Goal: Task Accomplishment & Management: Manage account settings

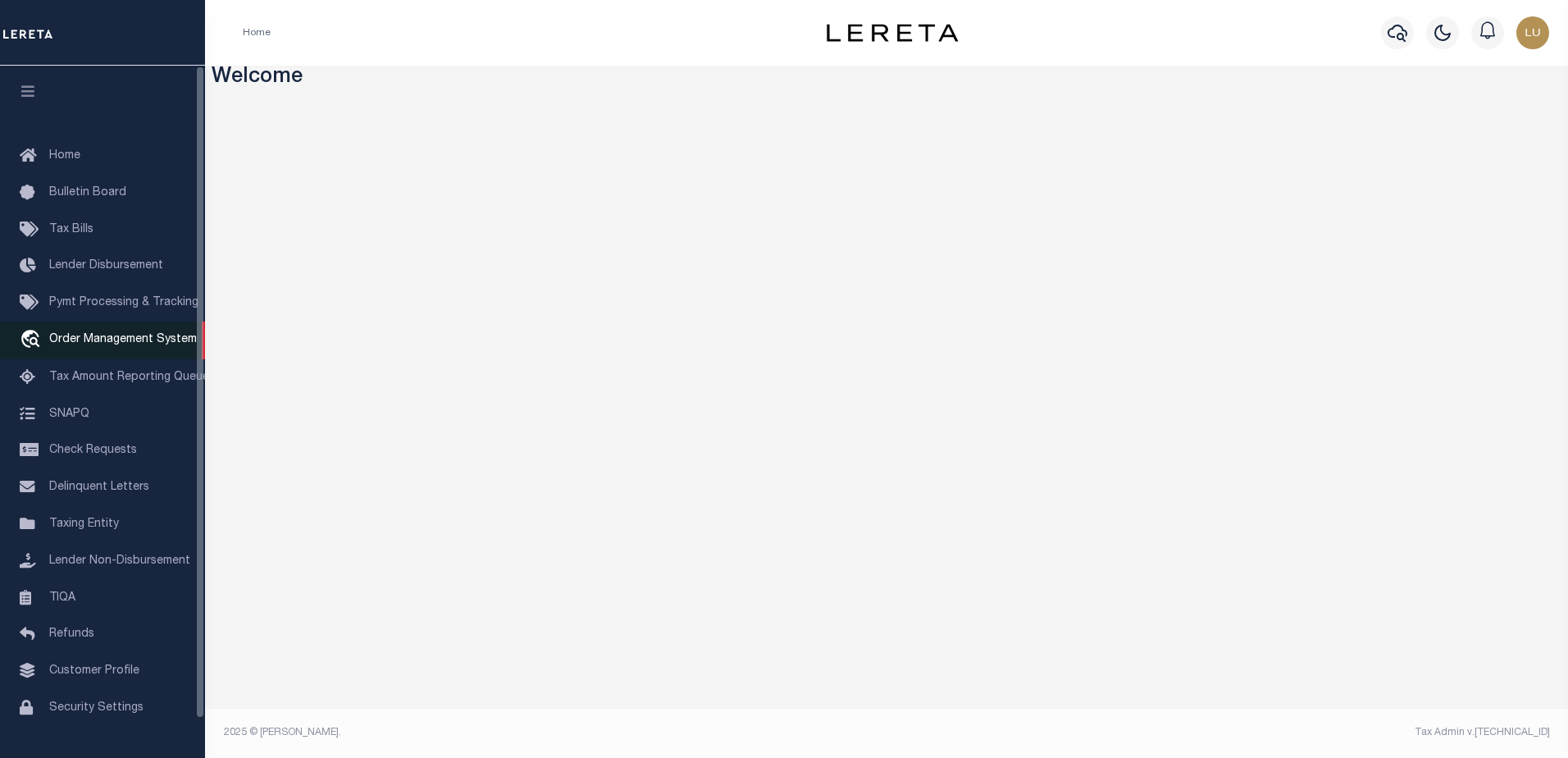
click at [104, 350] on link "travel_explore Order Management System" at bounding box center [102, 340] width 205 height 38
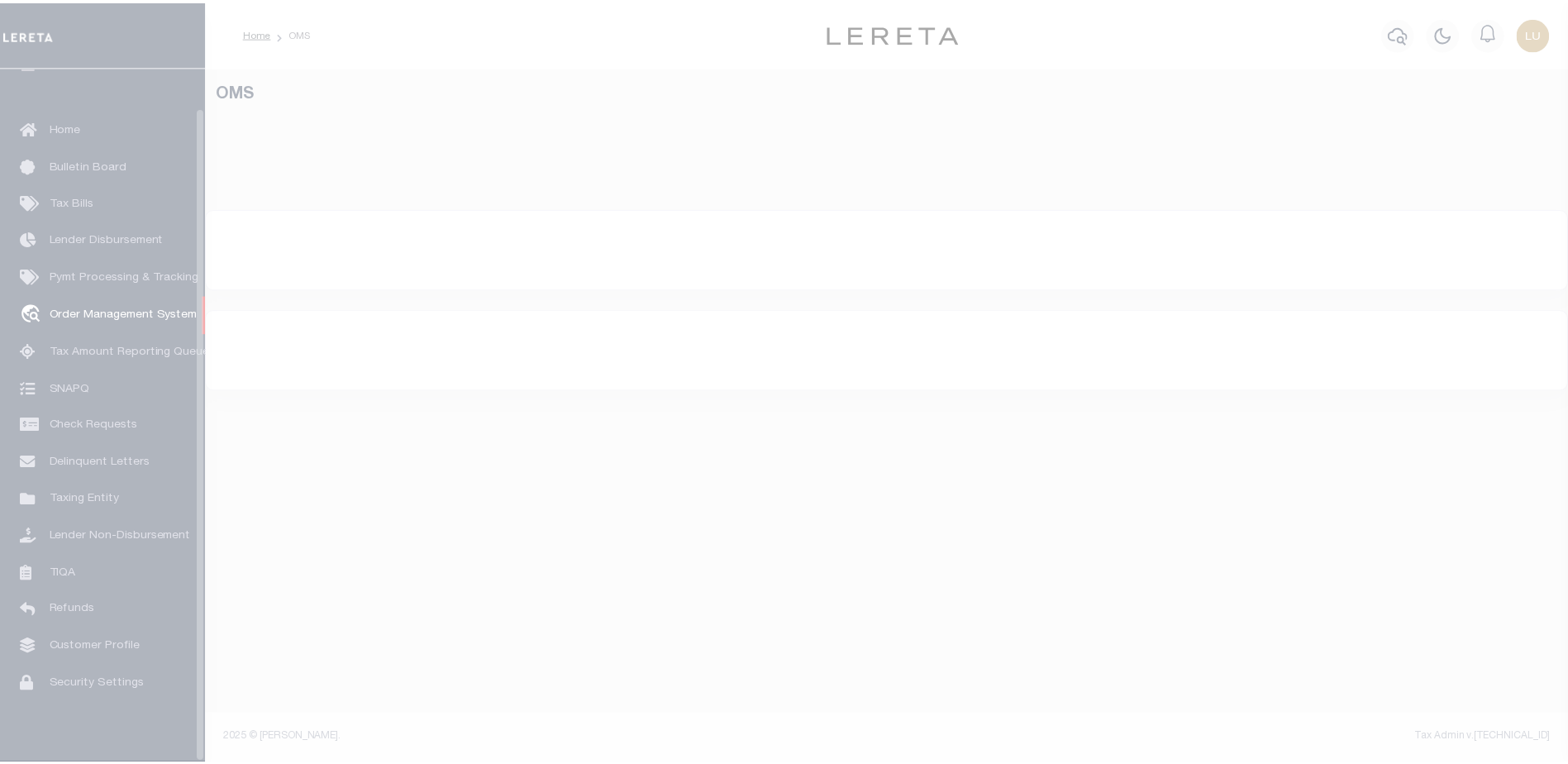
scroll to position [41, 0]
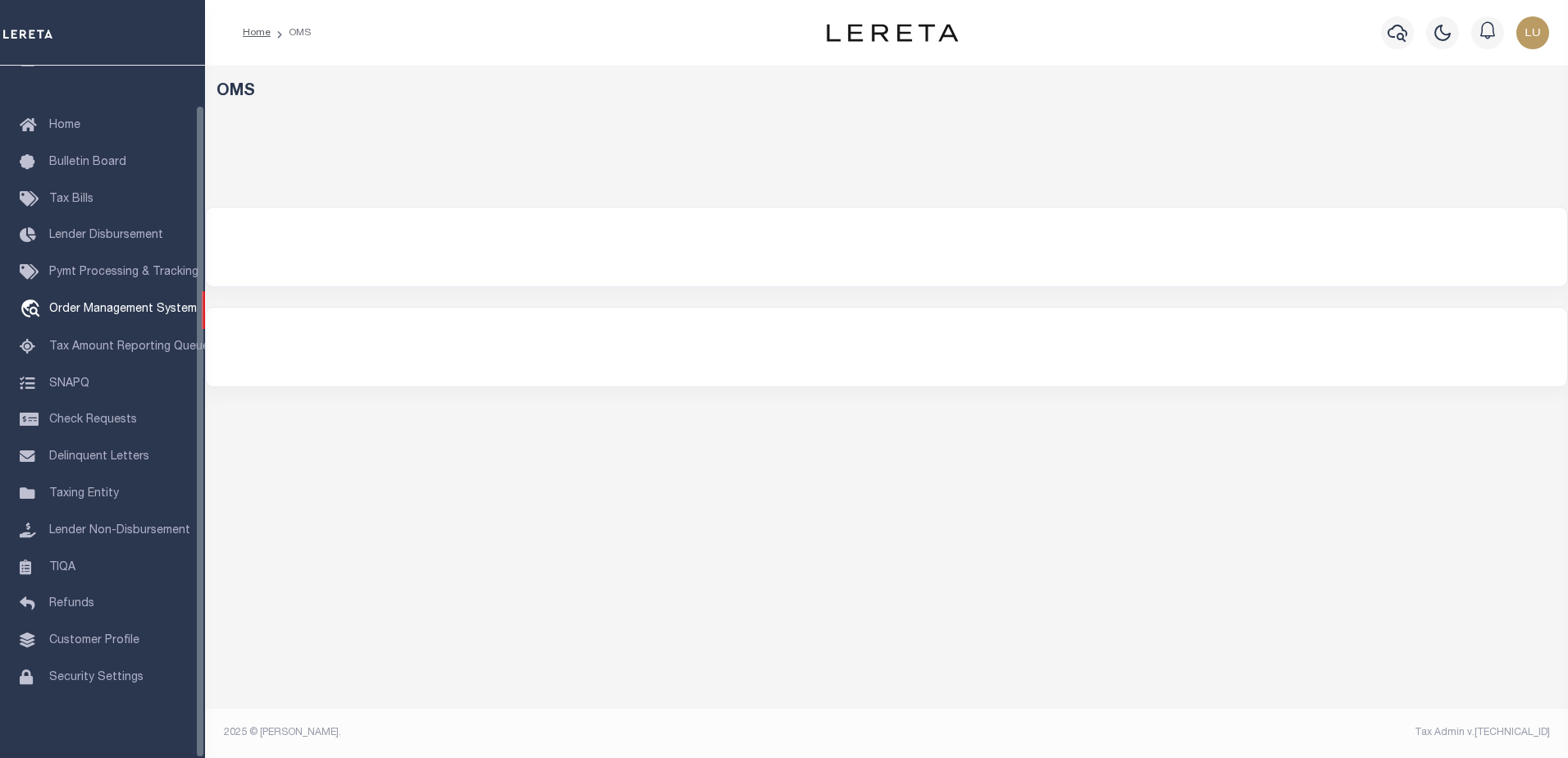
select select "200"
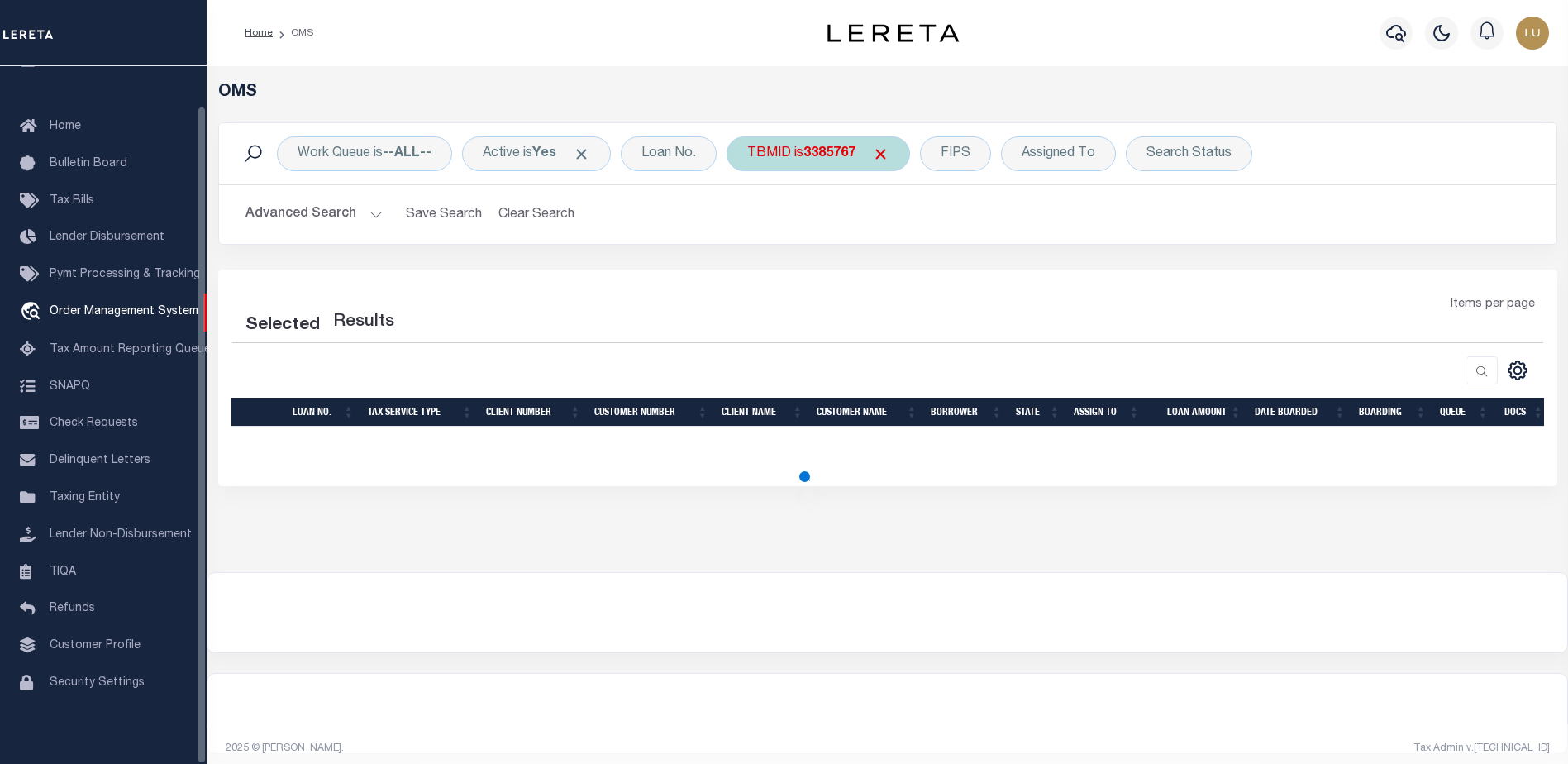
select select "200"
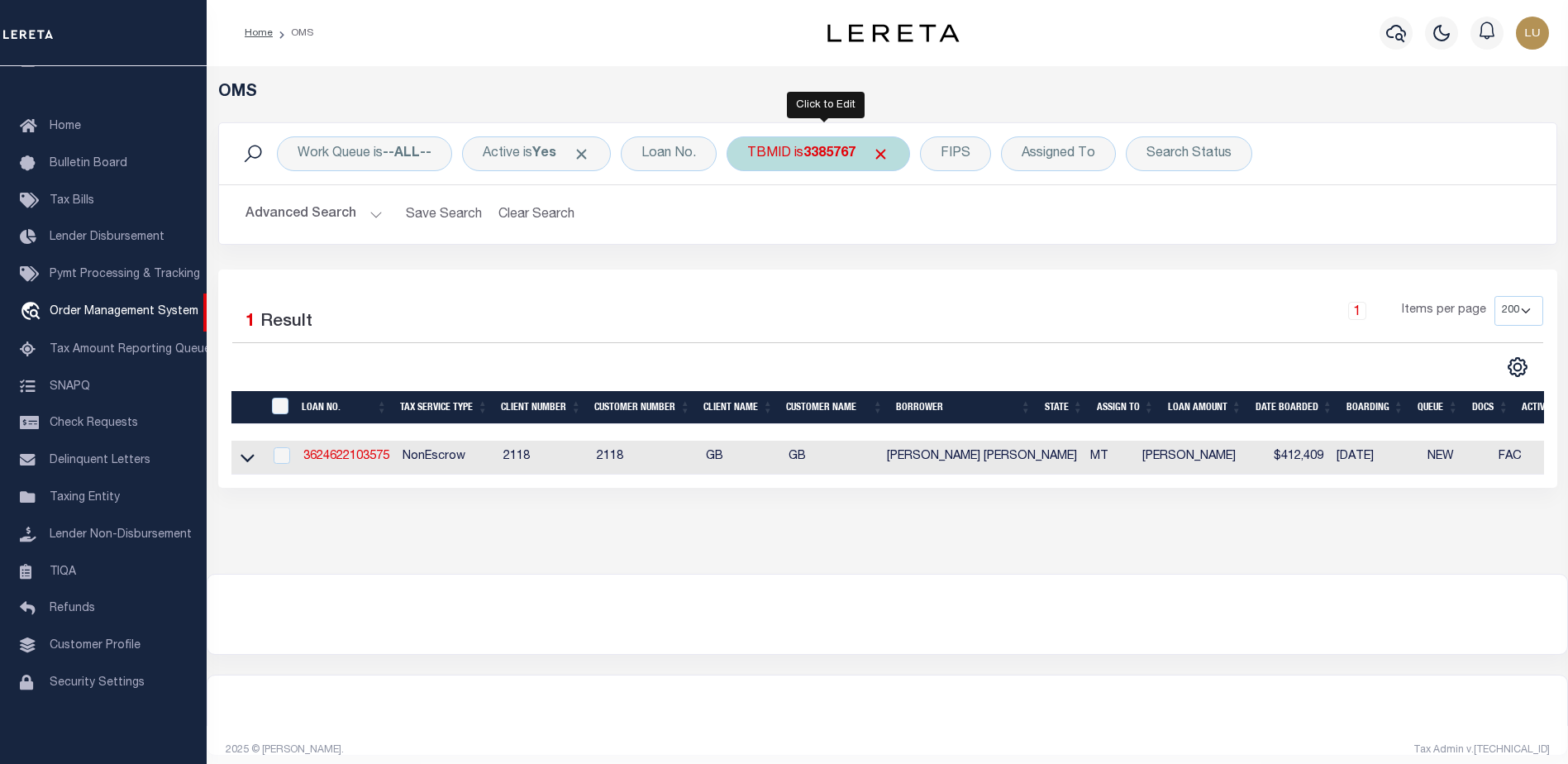
click at [855, 157] on b "3385767" at bounding box center [830, 153] width 52 height 13
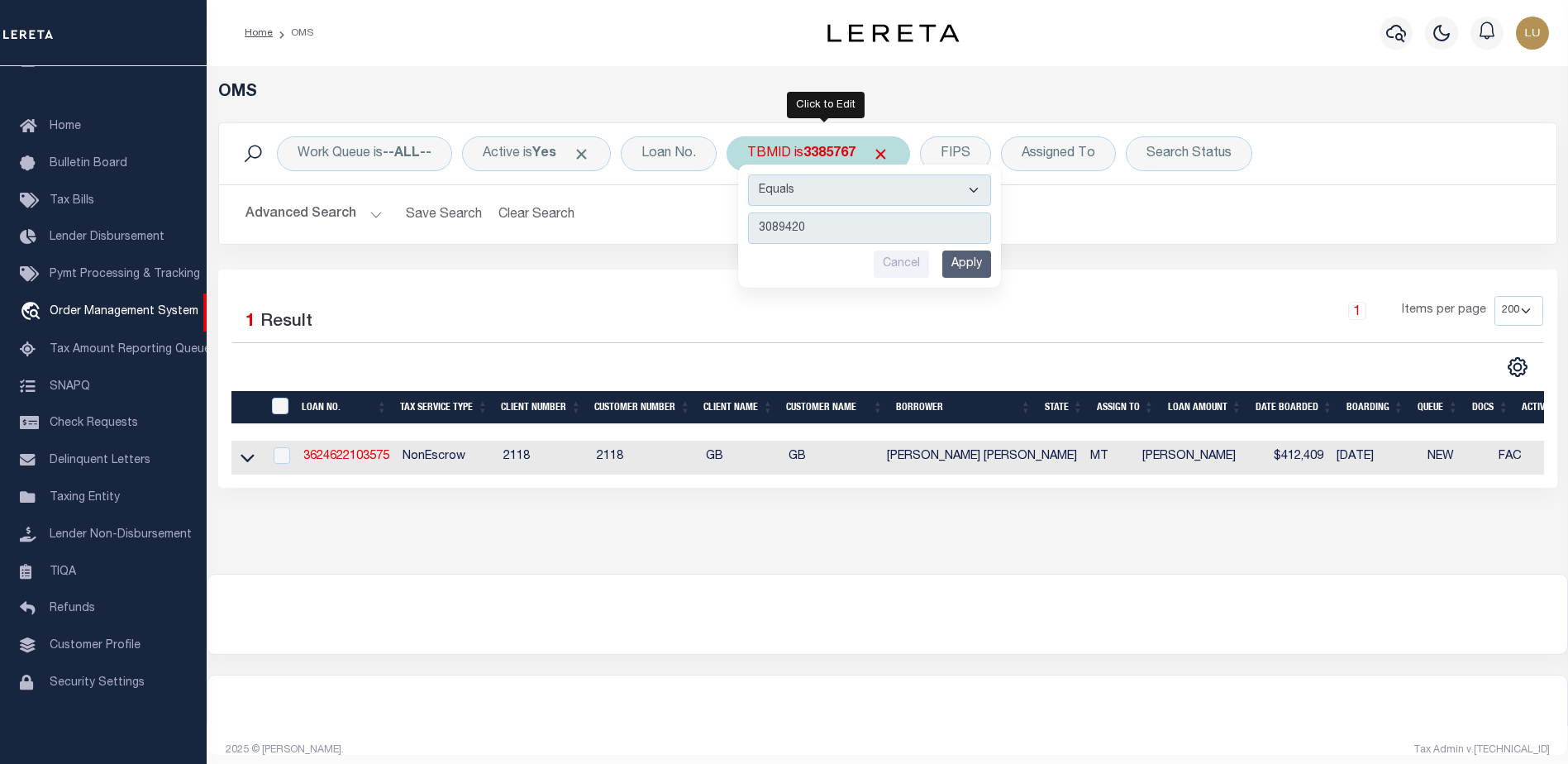
type input "3089420"
click at [963, 268] on input "Apply" at bounding box center [966, 264] width 48 height 27
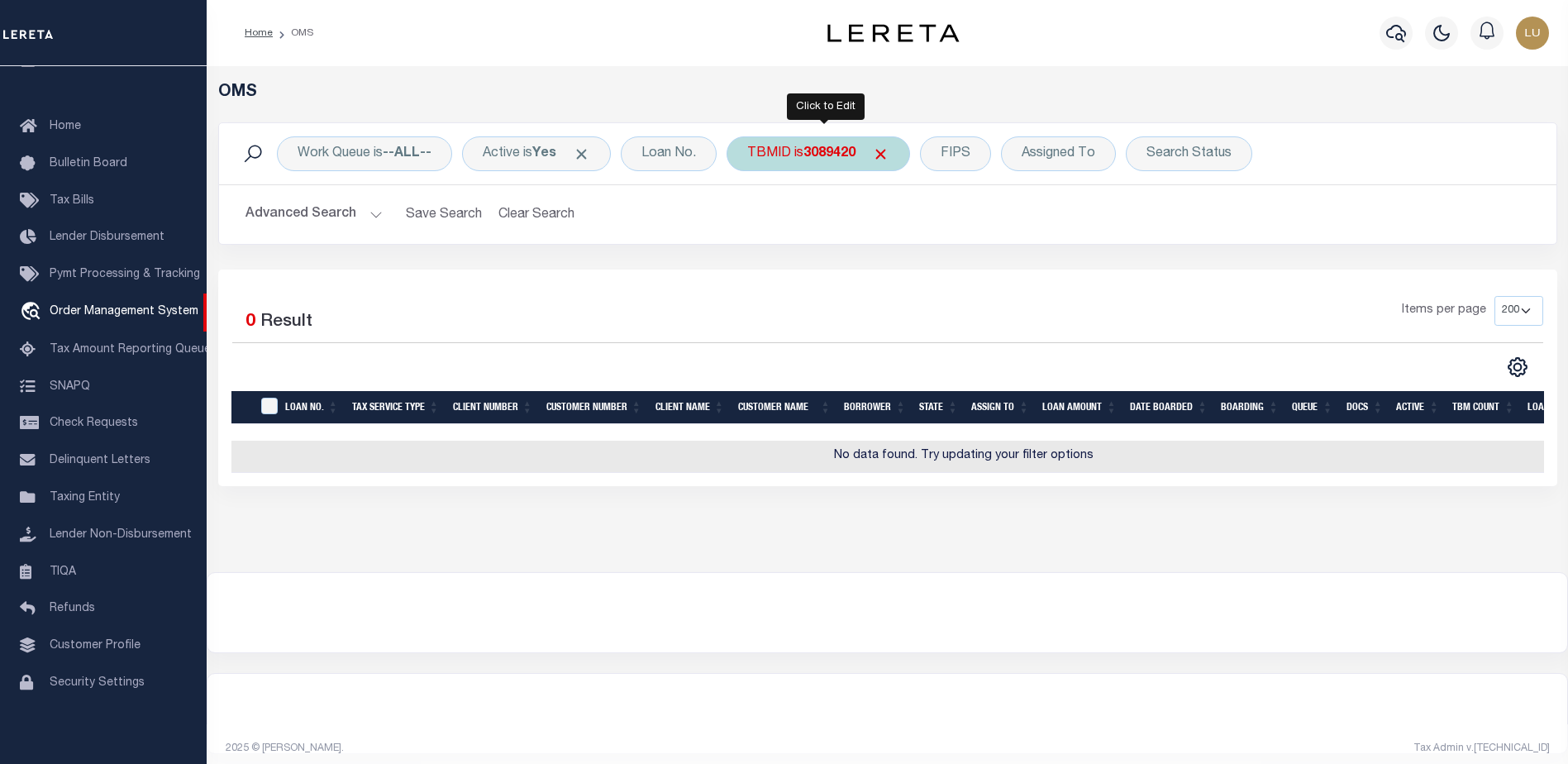
click at [833, 158] on b "3089420" at bounding box center [830, 153] width 52 height 13
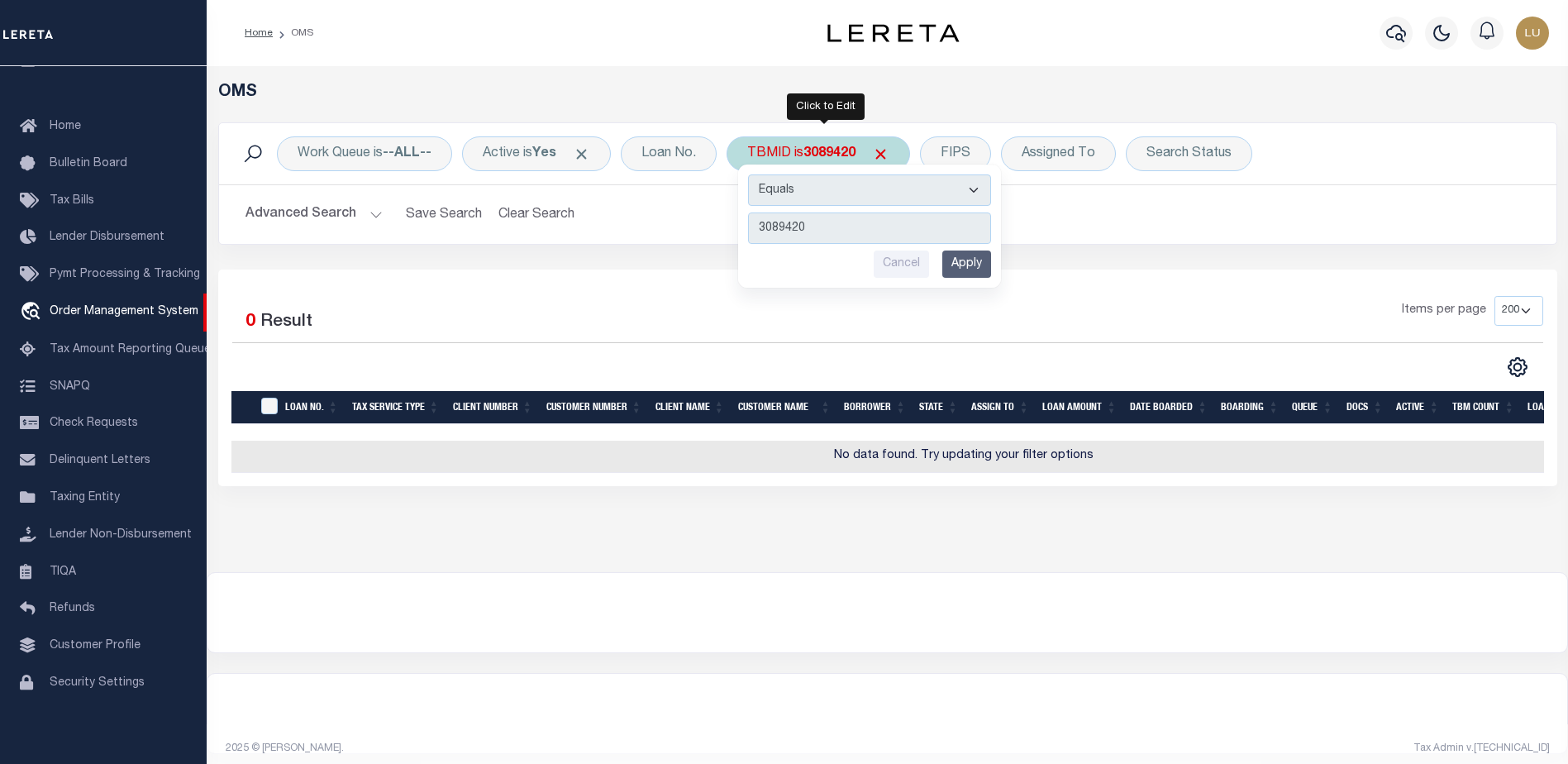
type input "3337810"
click at [978, 264] on input "Apply" at bounding box center [966, 264] width 48 height 27
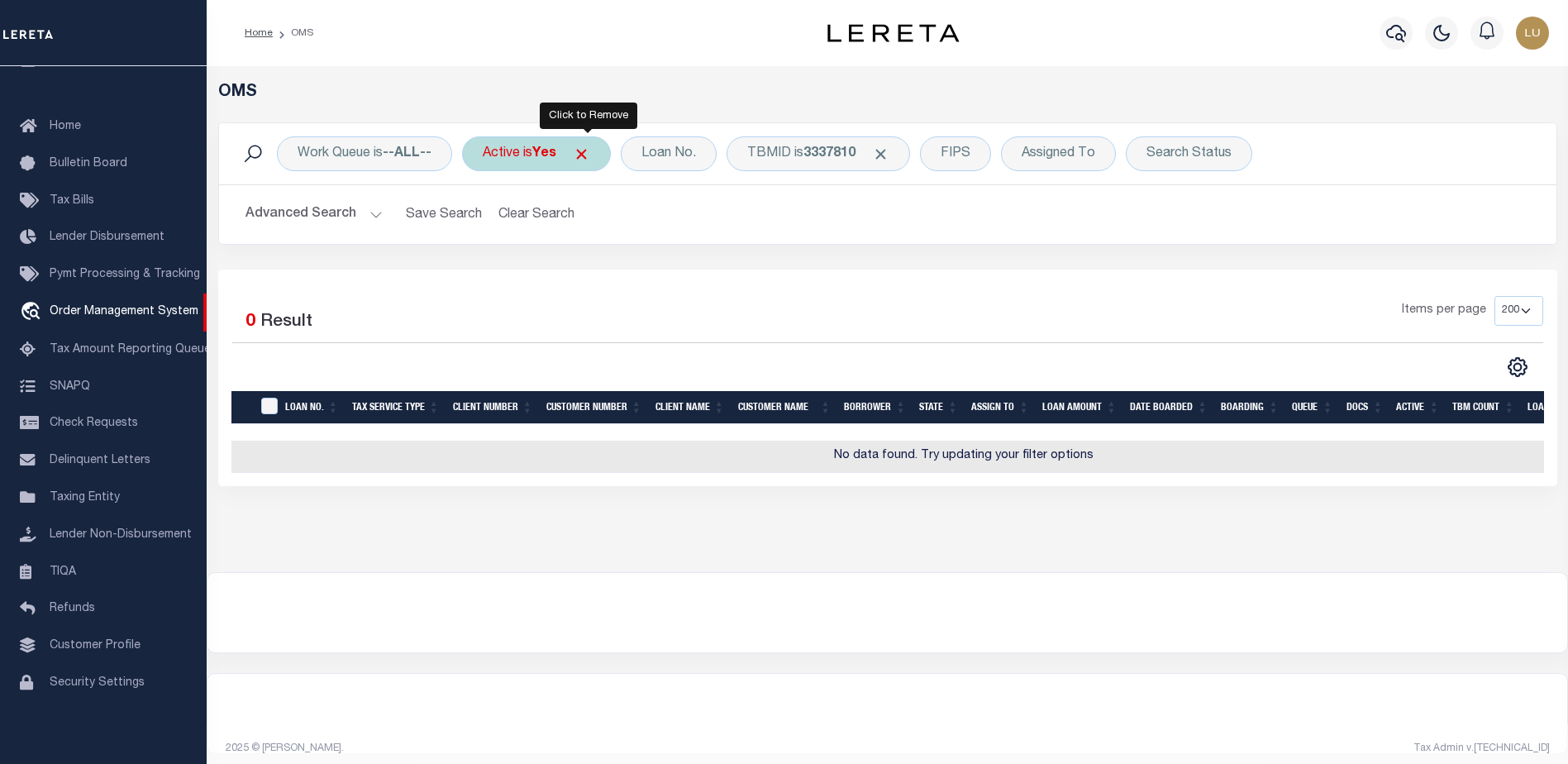
click at [590, 156] on span "Click to Remove" at bounding box center [581, 154] width 18 height 18
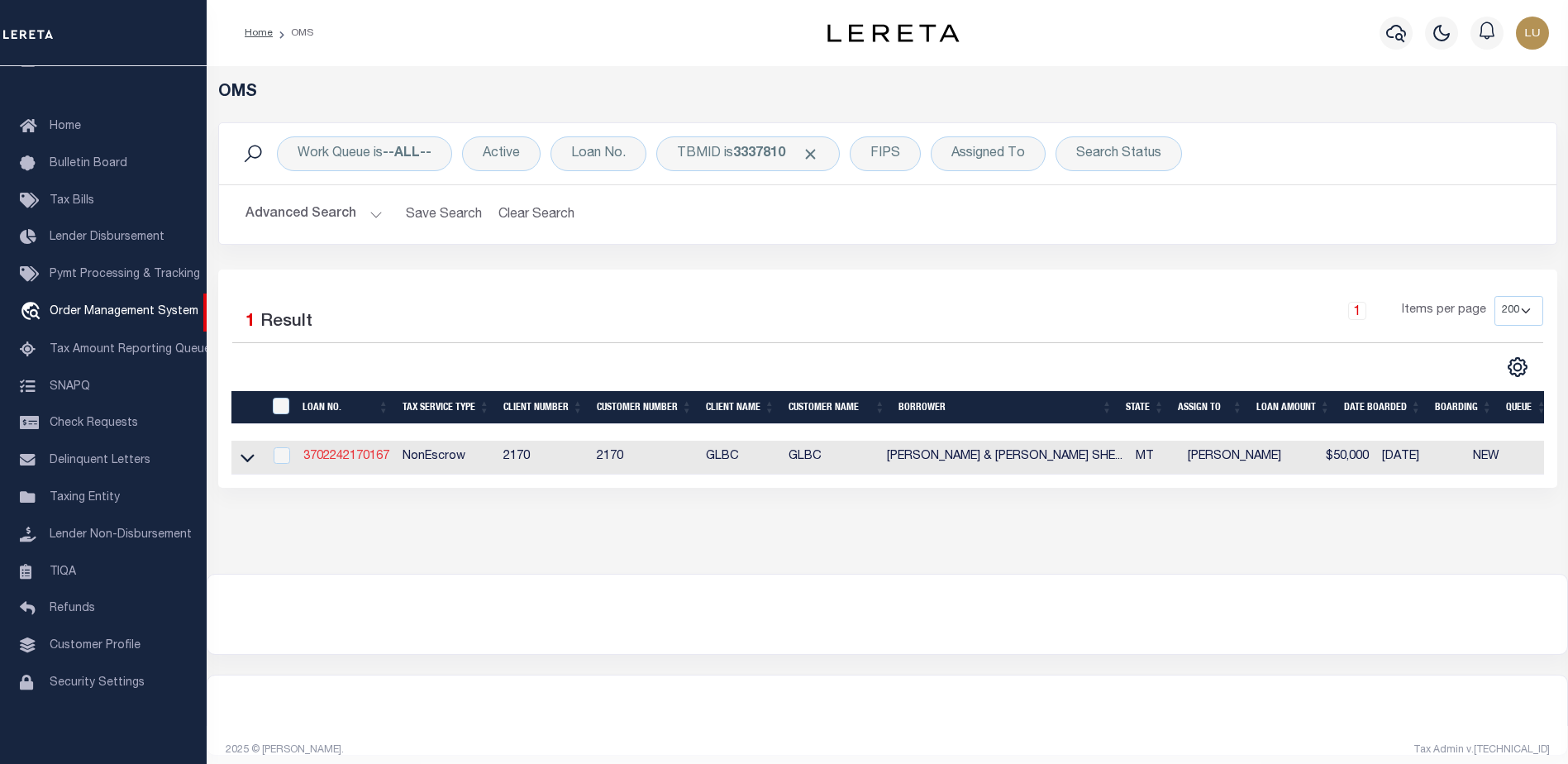
click at [358, 453] on link "3702242170167" at bounding box center [346, 456] width 86 height 11
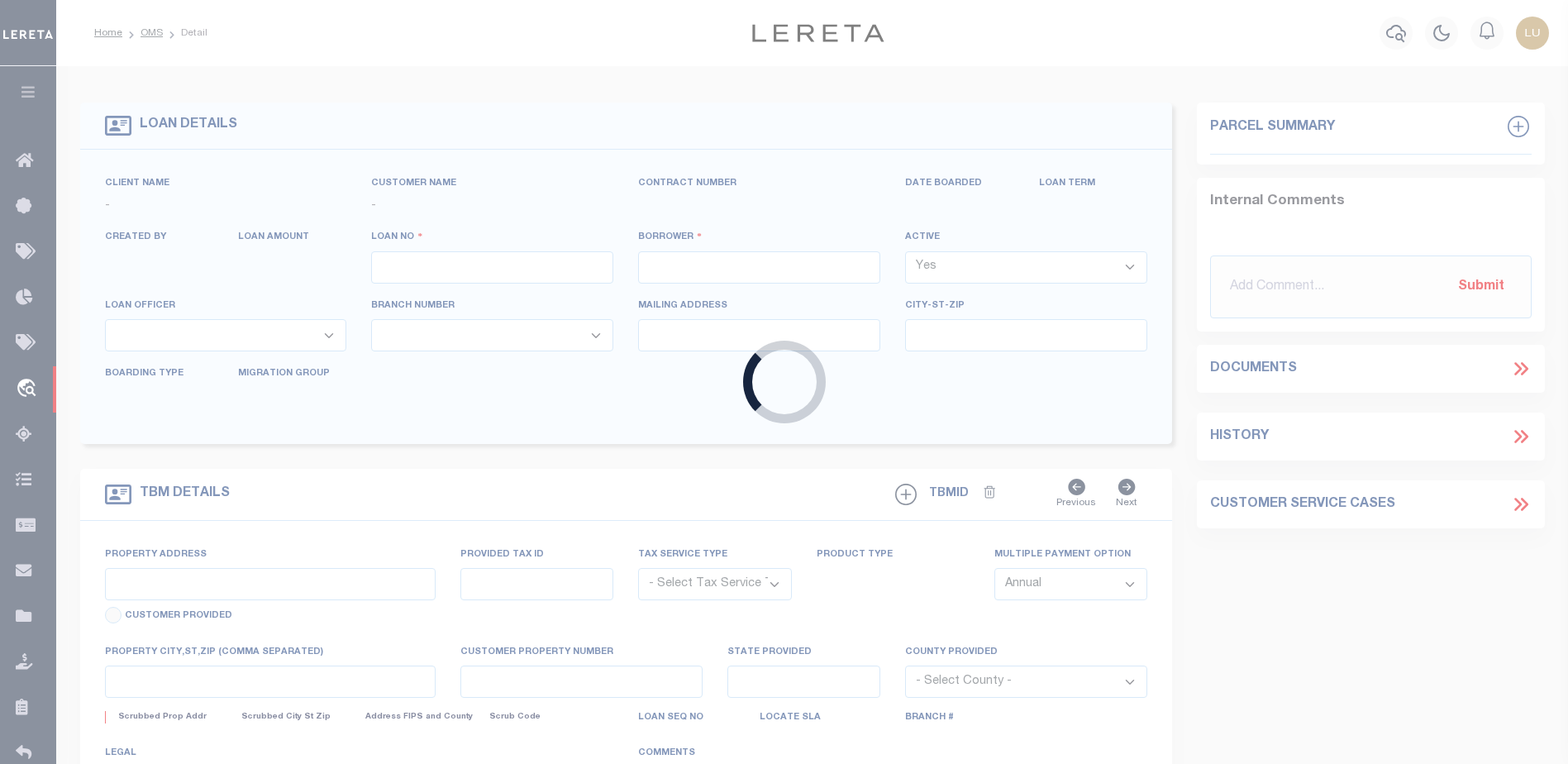
type input "3702242170167"
type input "GREGORY LEE FINK JR & DAWN SHEEN"
select select "False"
select select
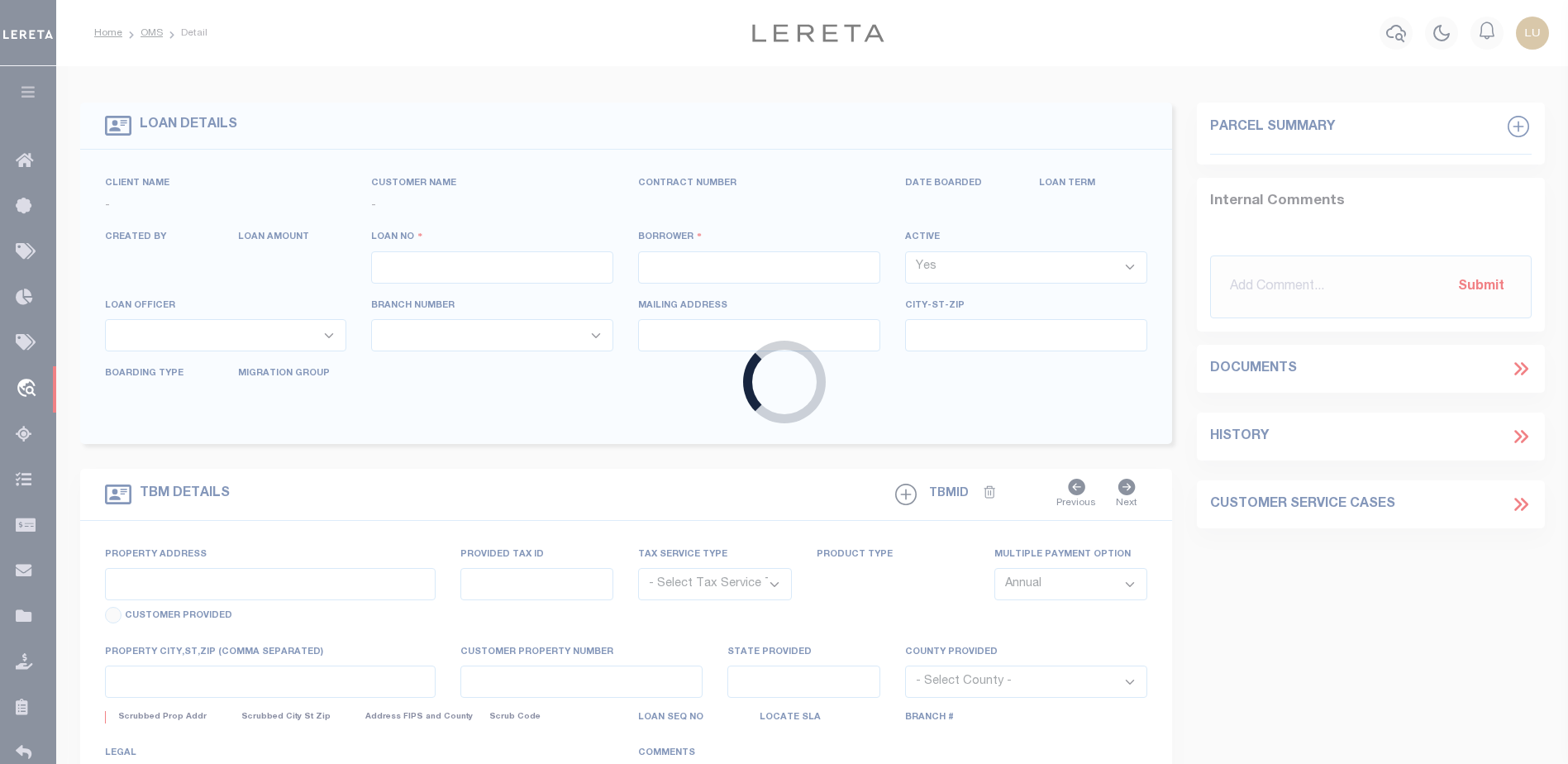
type input "4 WHITEHORSE NORTH RD"
type input "LAUREL MT 59044-9206"
select select "1300"
select select "NonEscrow"
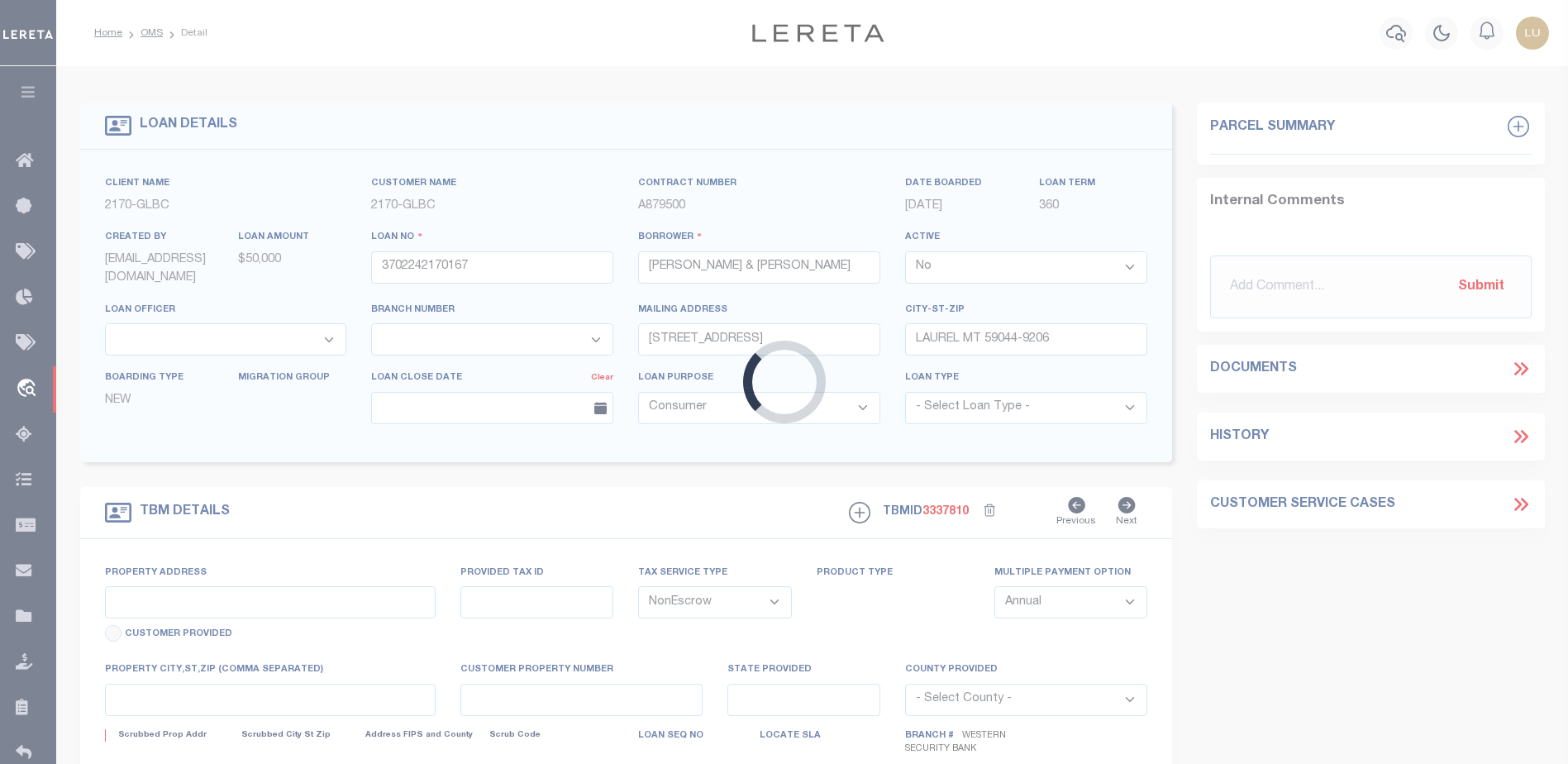
select select "4573"
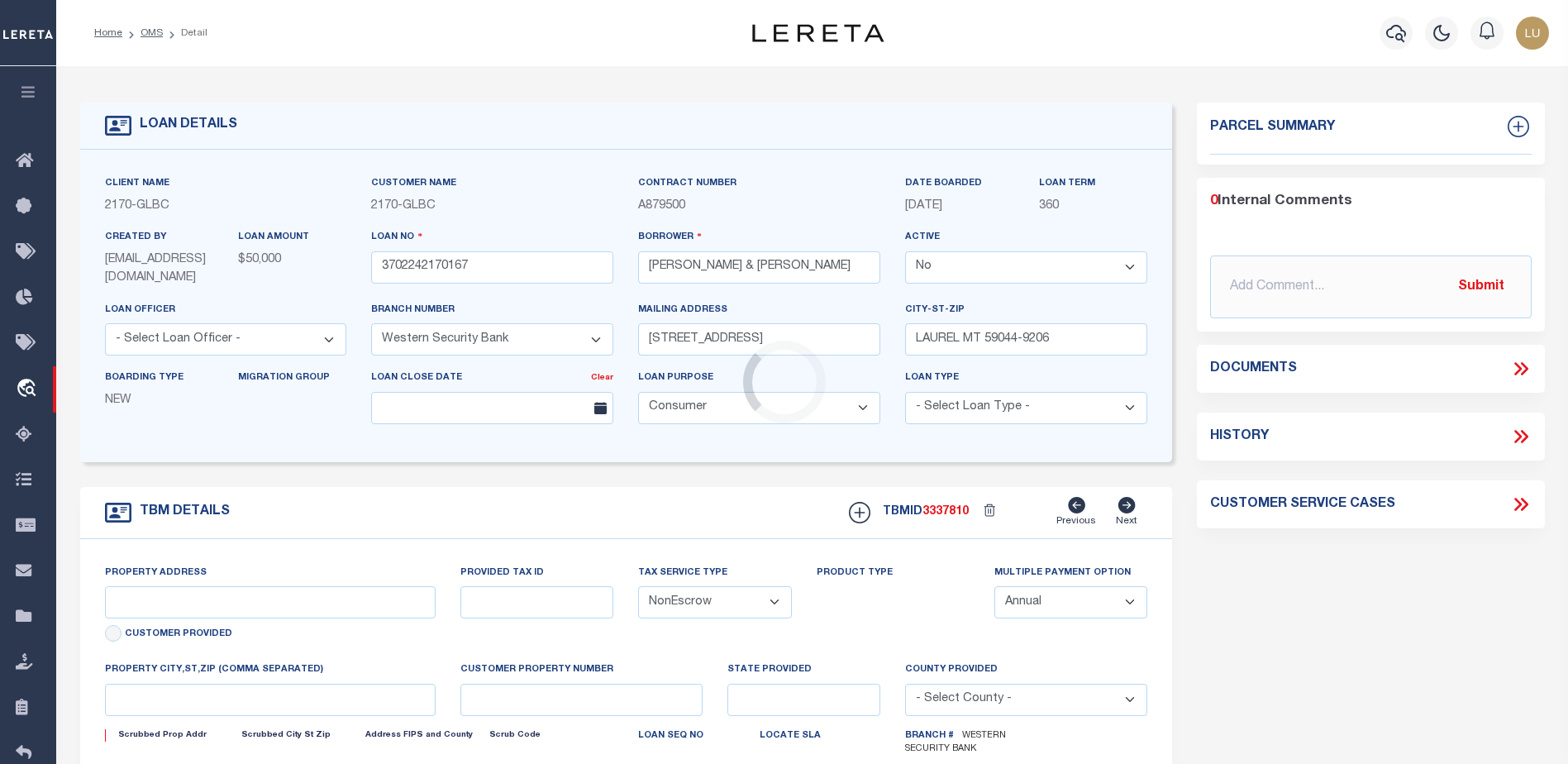
type input "4 WHITEHORSE N RD"
select select
type input "LAUREL MT 590449206"
type input "MT"
select select
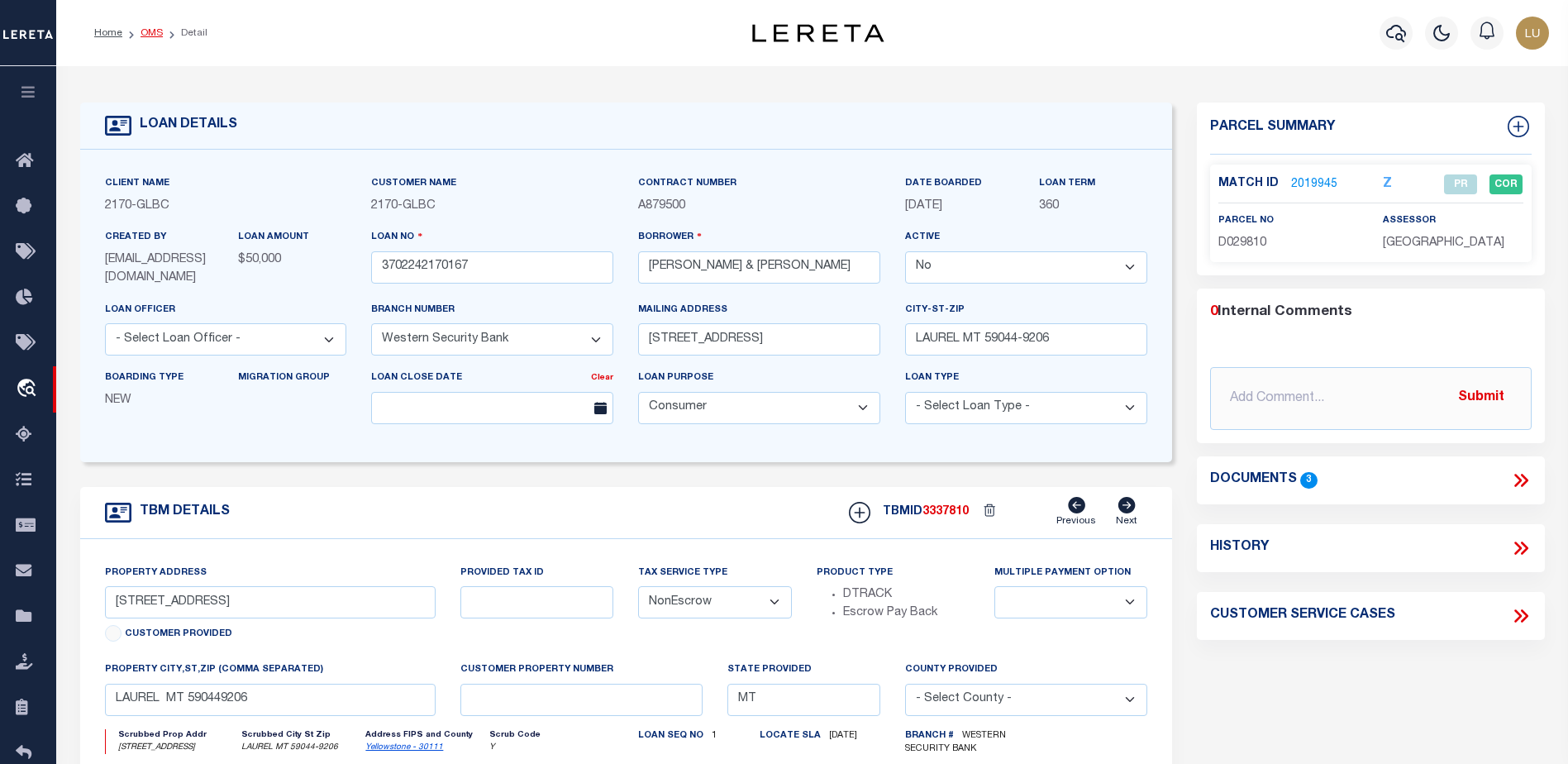
click at [147, 29] on link "OMS" at bounding box center [151, 33] width 22 height 10
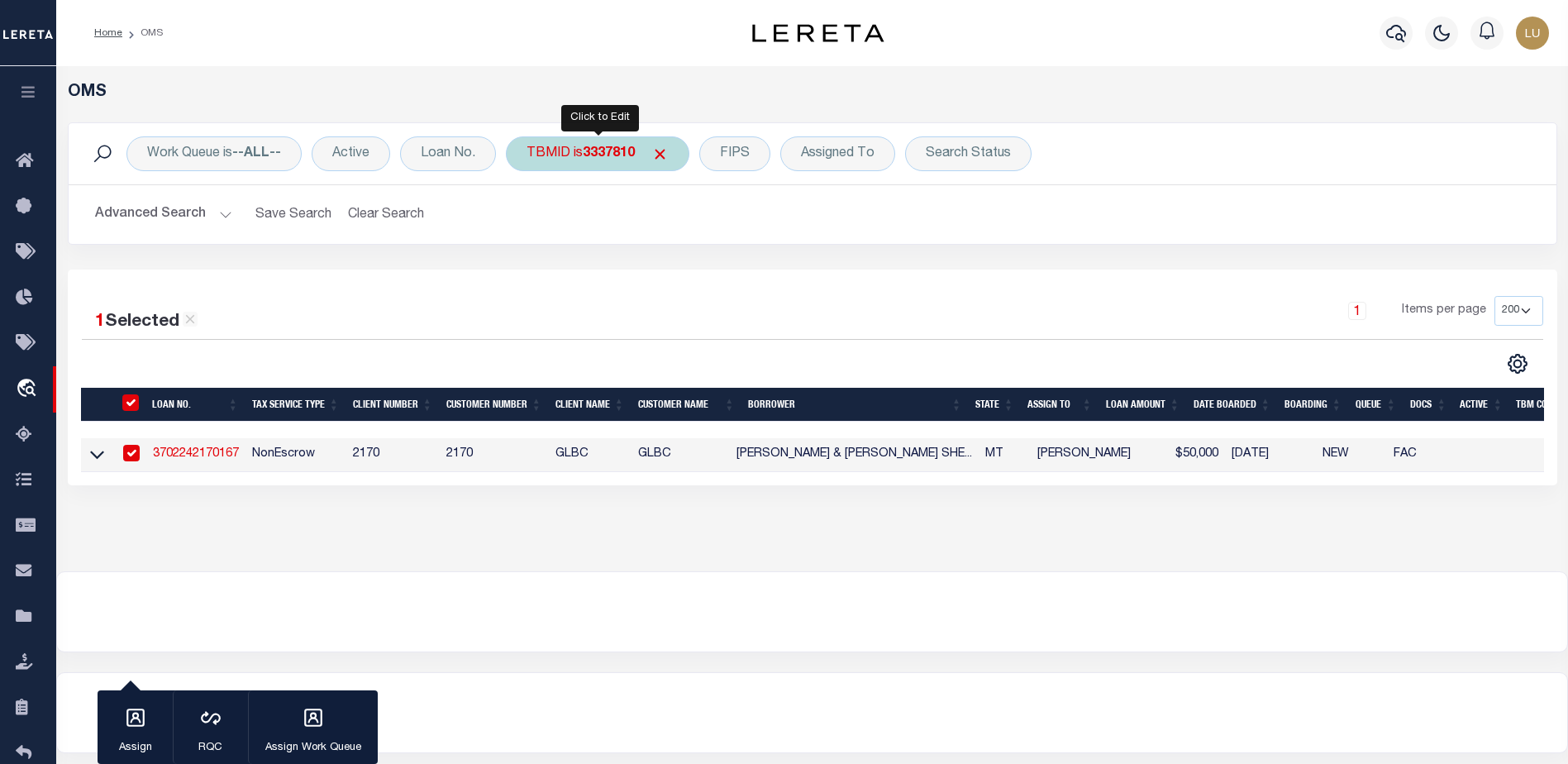
click at [590, 150] on b "3337810" at bounding box center [608, 153] width 52 height 13
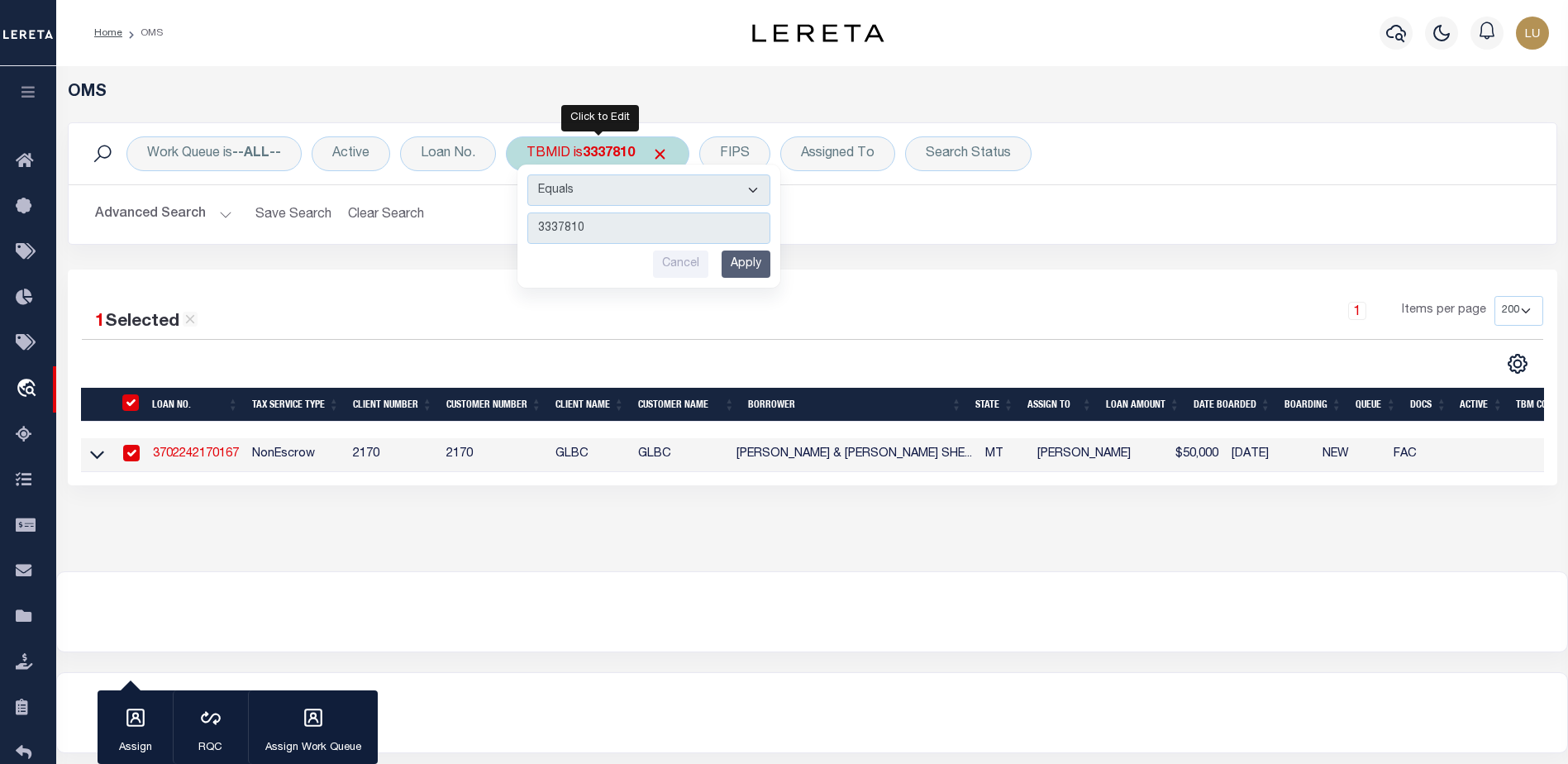
type input "3331847"
click at [749, 262] on input "Apply" at bounding box center [746, 264] width 48 height 27
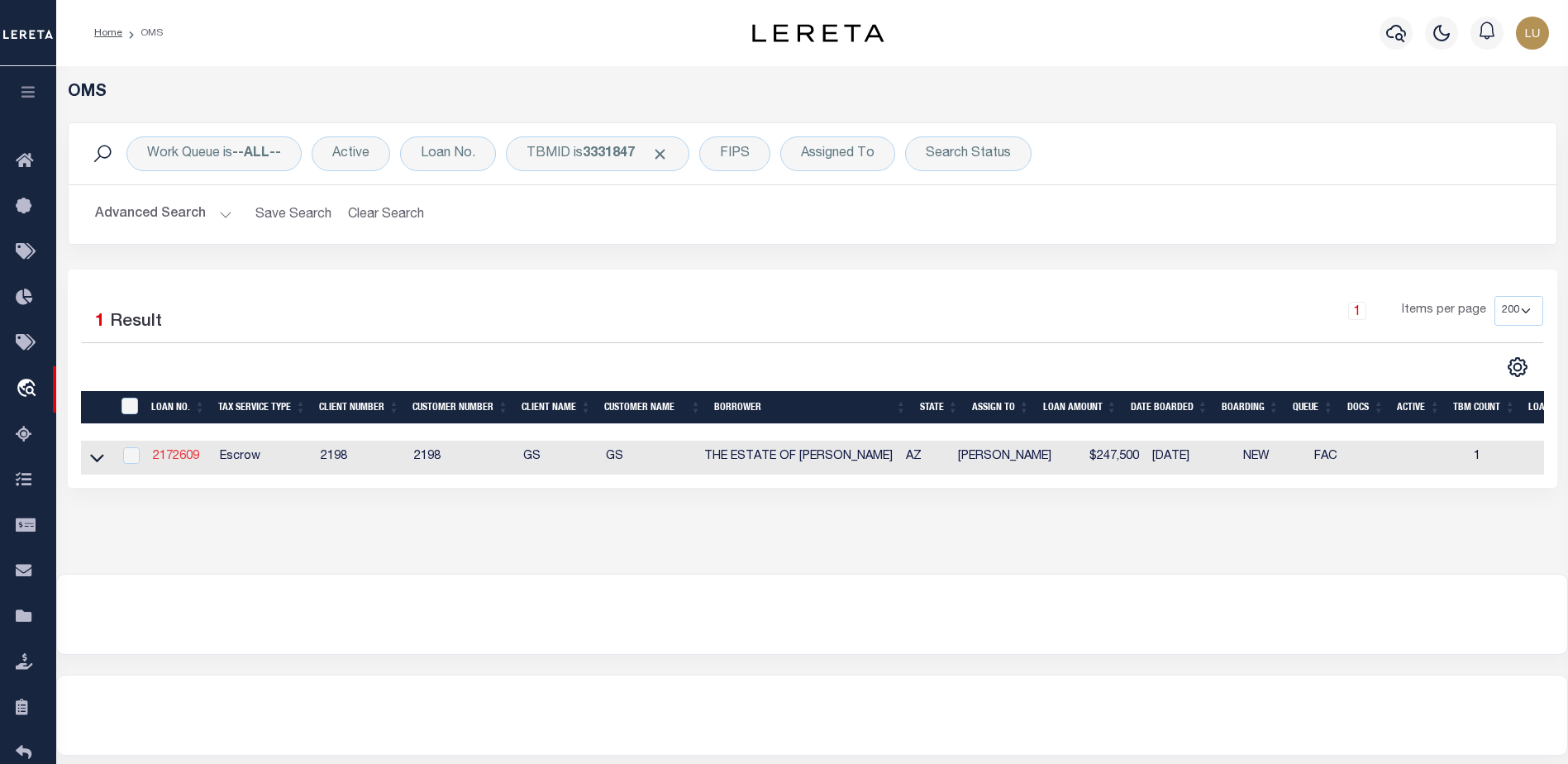
click at [191, 457] on link "2172609" at bounding box center [176, 456] width 46 height 11
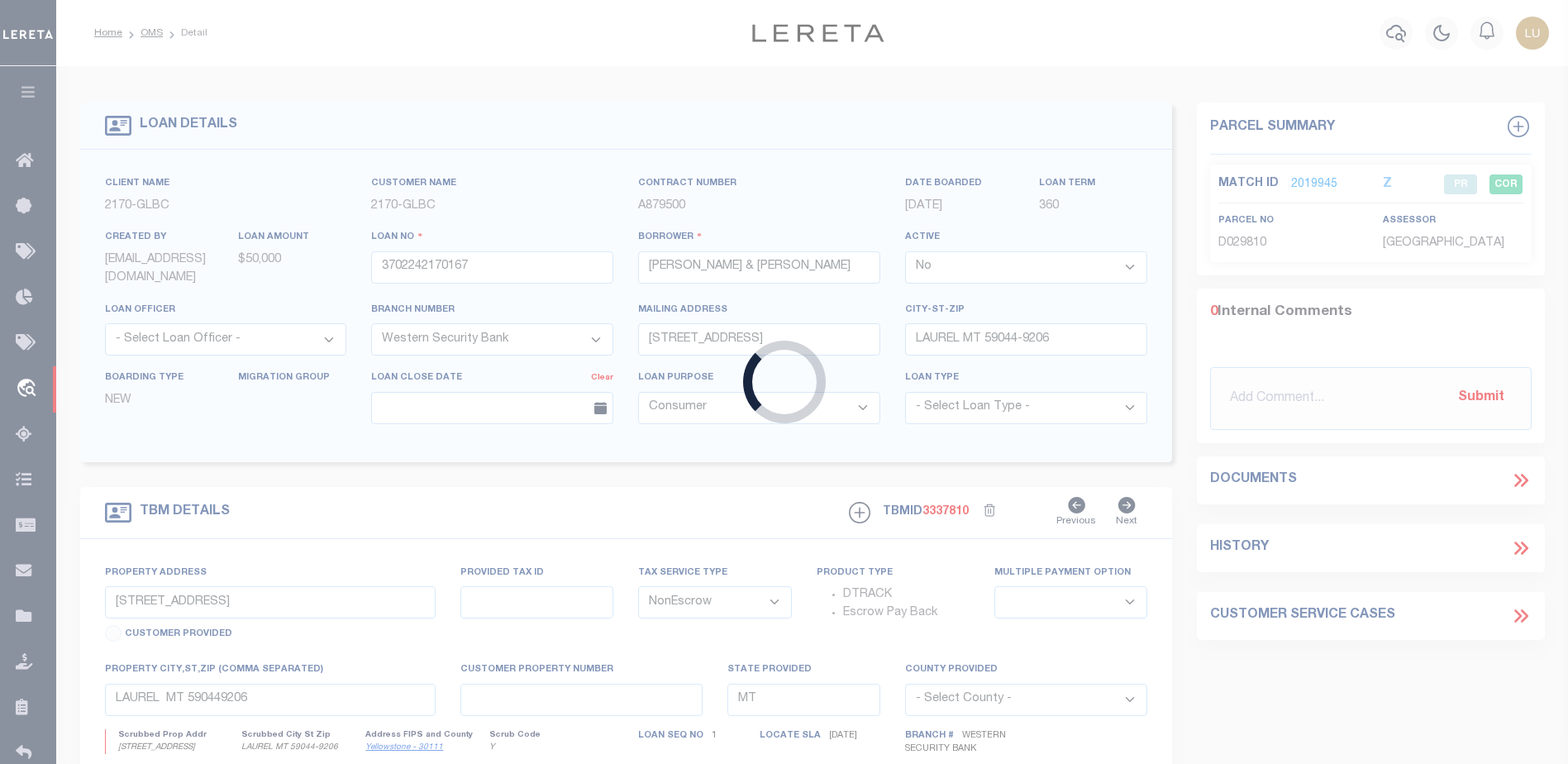
type input "2172609"
type input "THE ESTATE OF ADELINE M FLOYD"
select select
select select "Escrow"
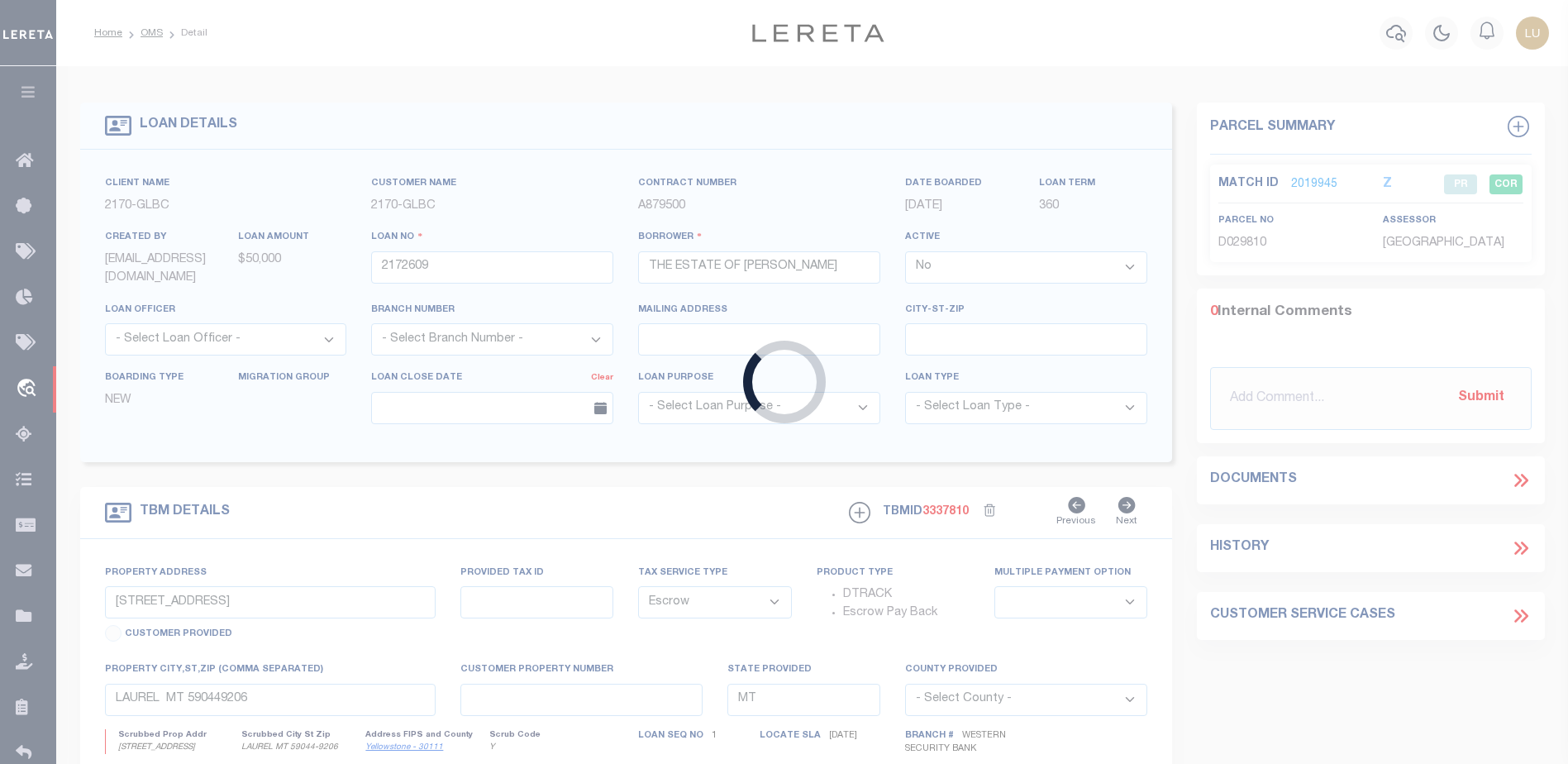
type input "275 E CEDAR WOOD DR"
select select
type input "MUNDS PARK AZ 86017"
type input "AZ"
select select
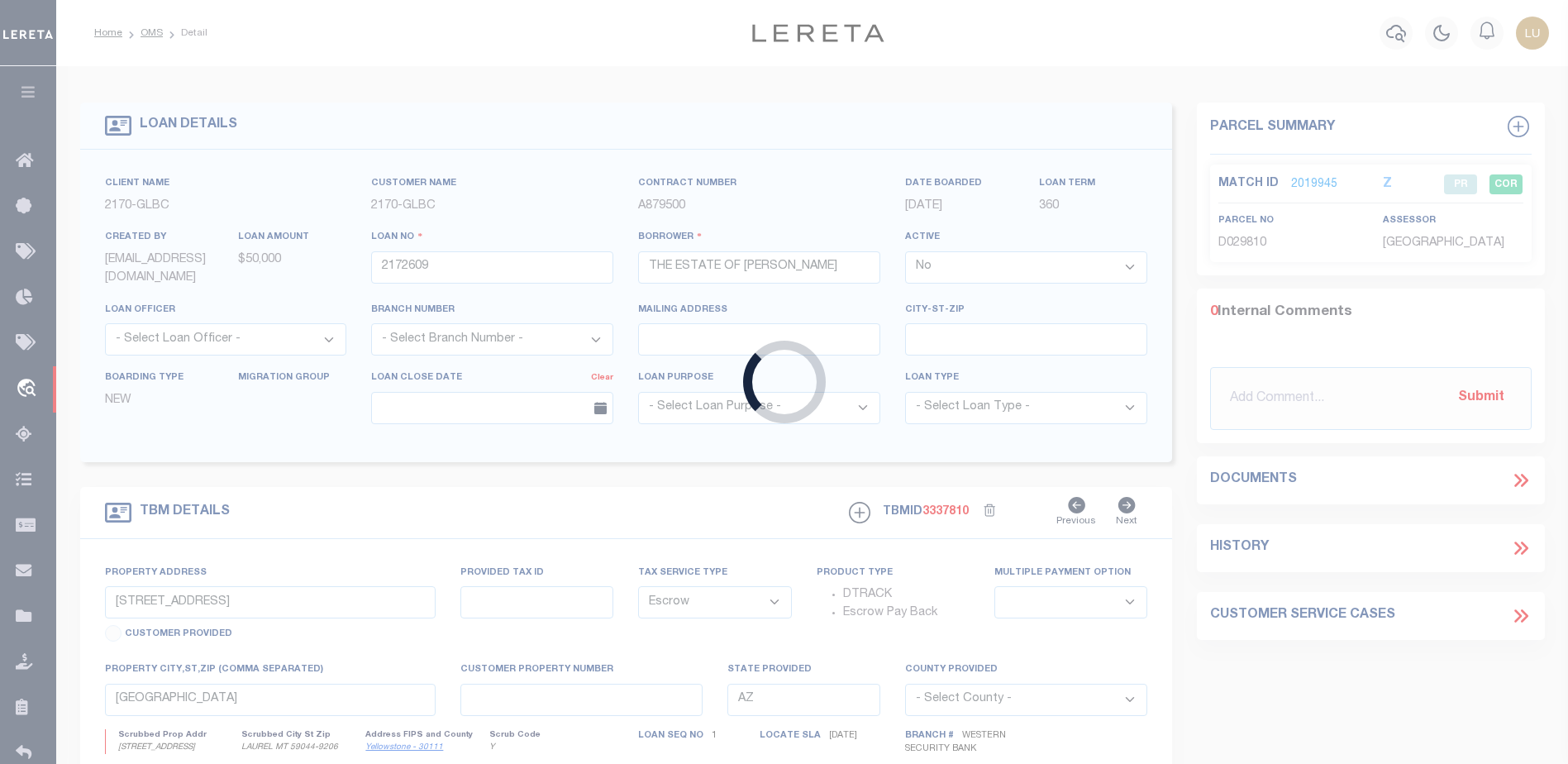
type textarea "8/9/24: TPS"
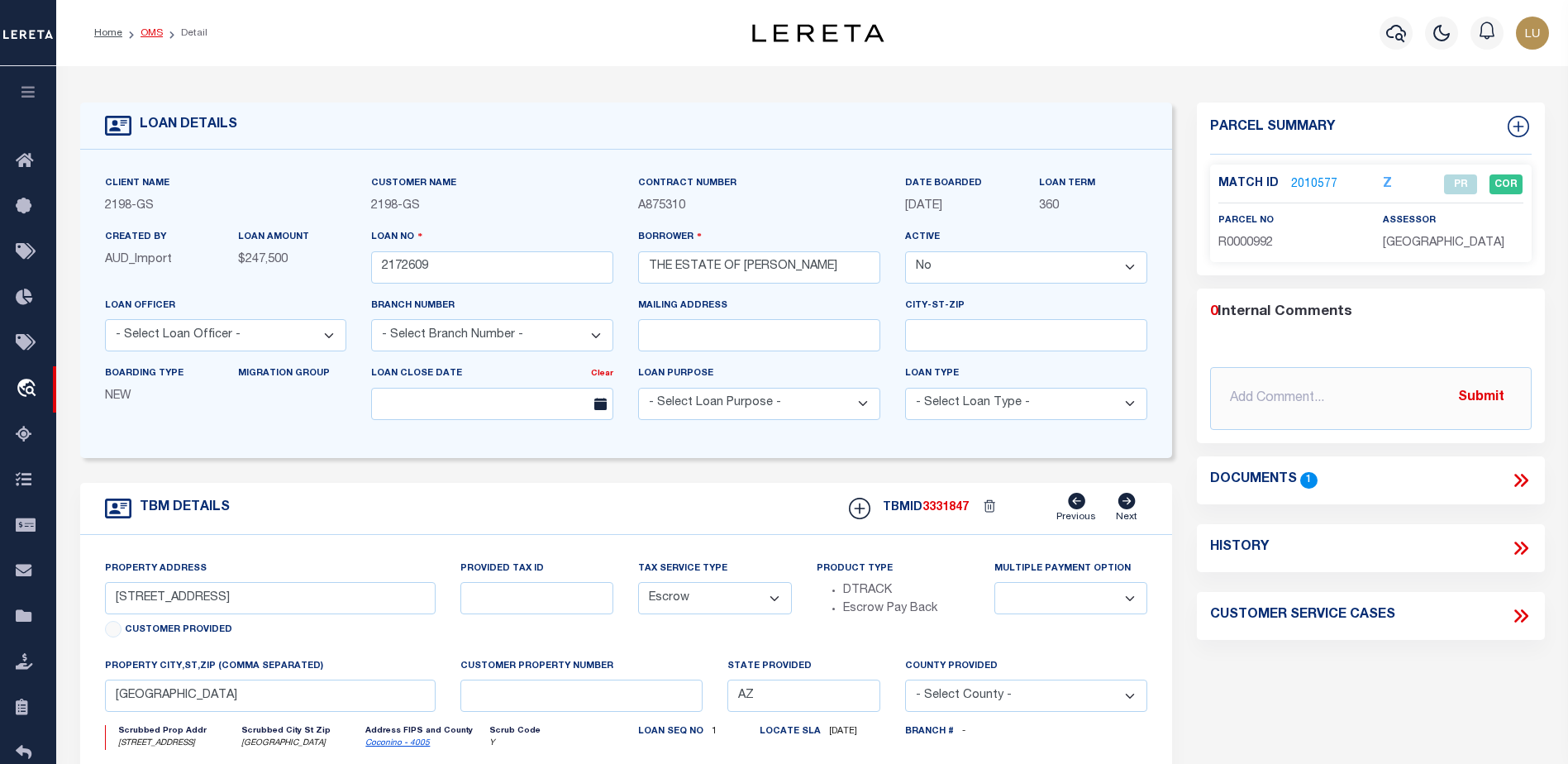
click at [152, 33] on link "OMS" at bounding box center [151, 33] width 22 height 10
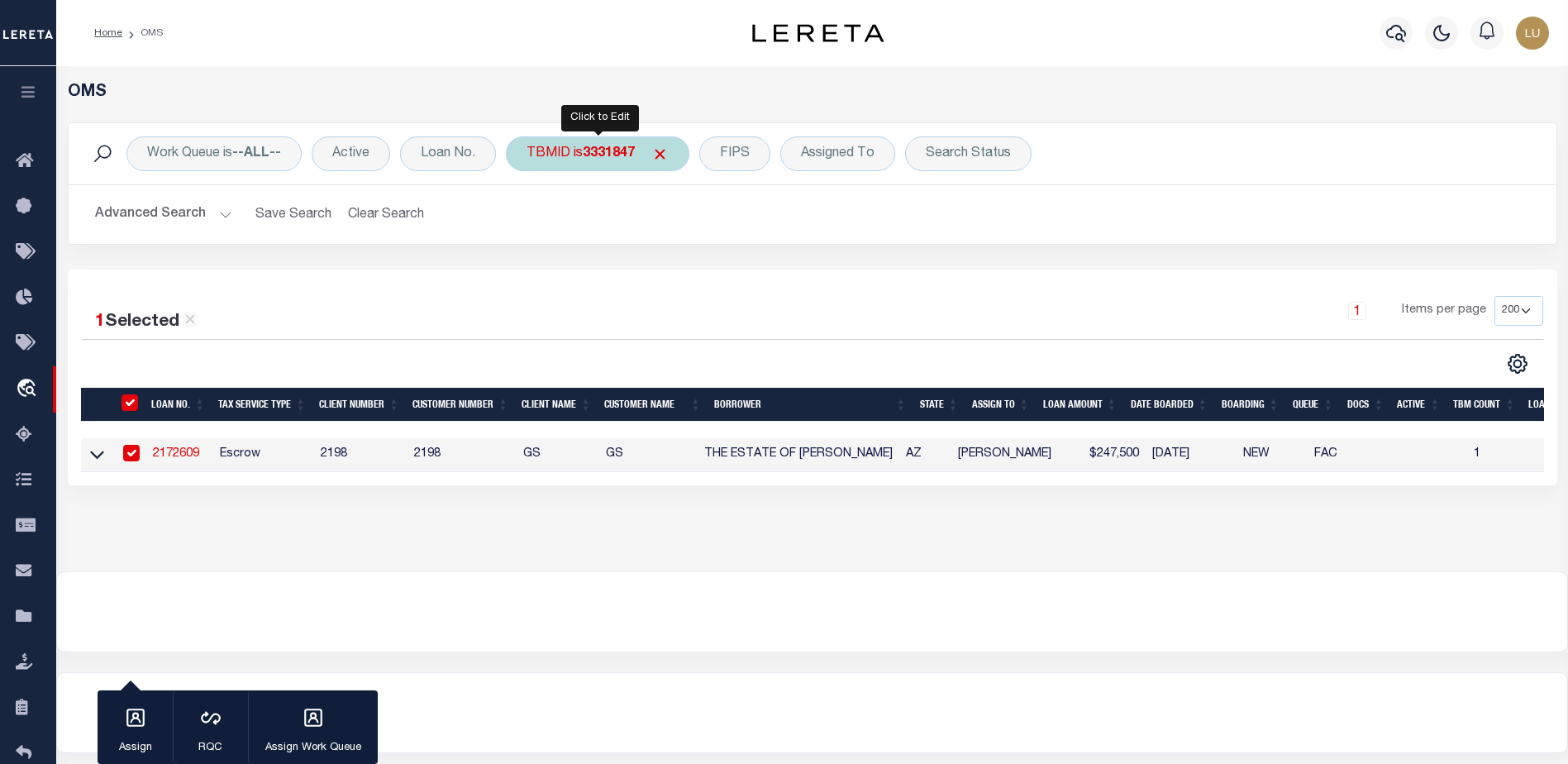
click at [587, 157] on b "3331847" at bounding box center [608, 153] width 52 height 13
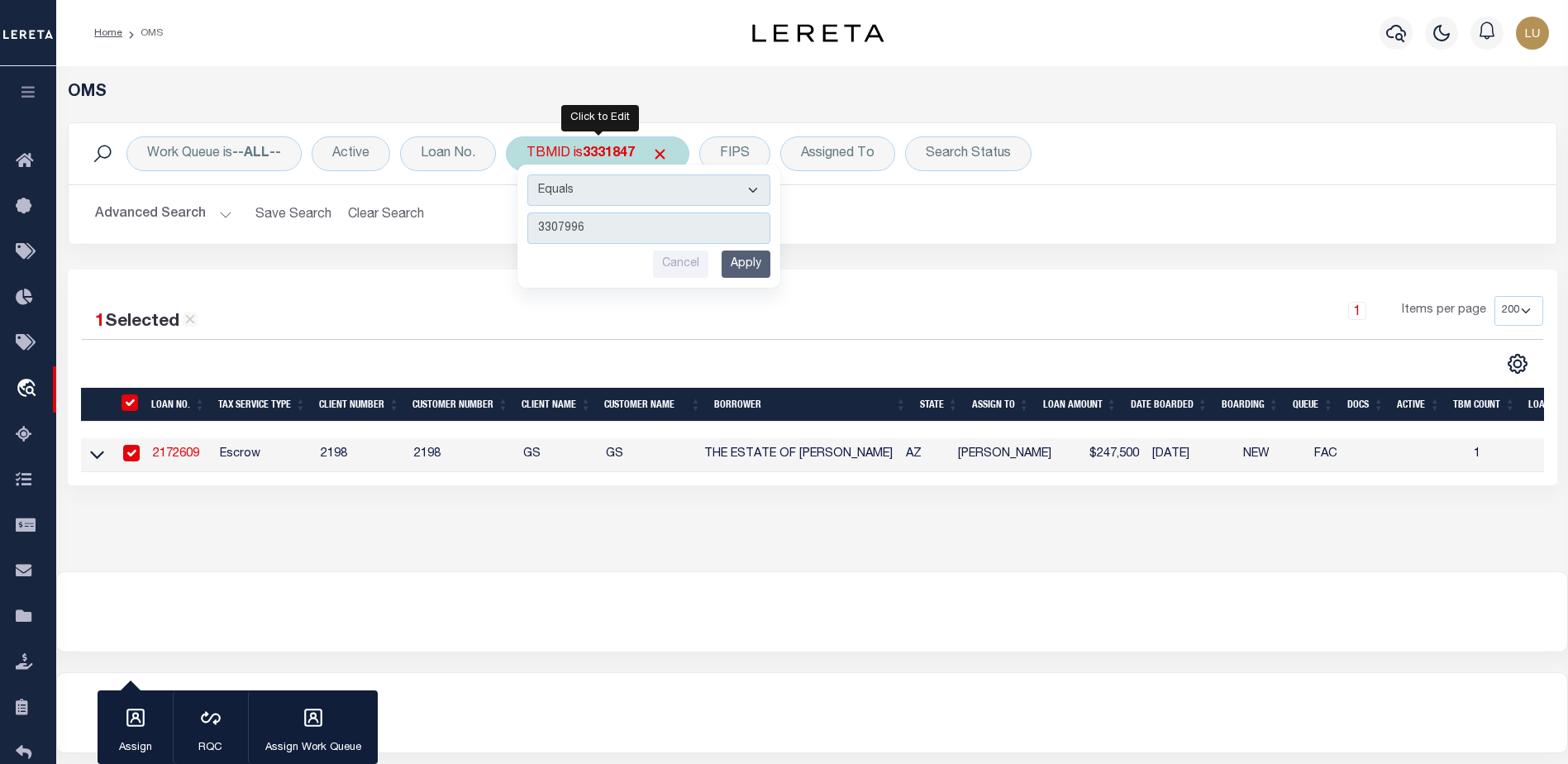
type input "3307996"
click at [754, 280] on div "Equals Is Not Equal To Is Greater Than Is Less Than 3307996 Cancel Apply" at bounding box center [648, 226] width 263 height 124
click at [747, 269] on input "Apply" at bounding box center [746, 264] width 48 height 27
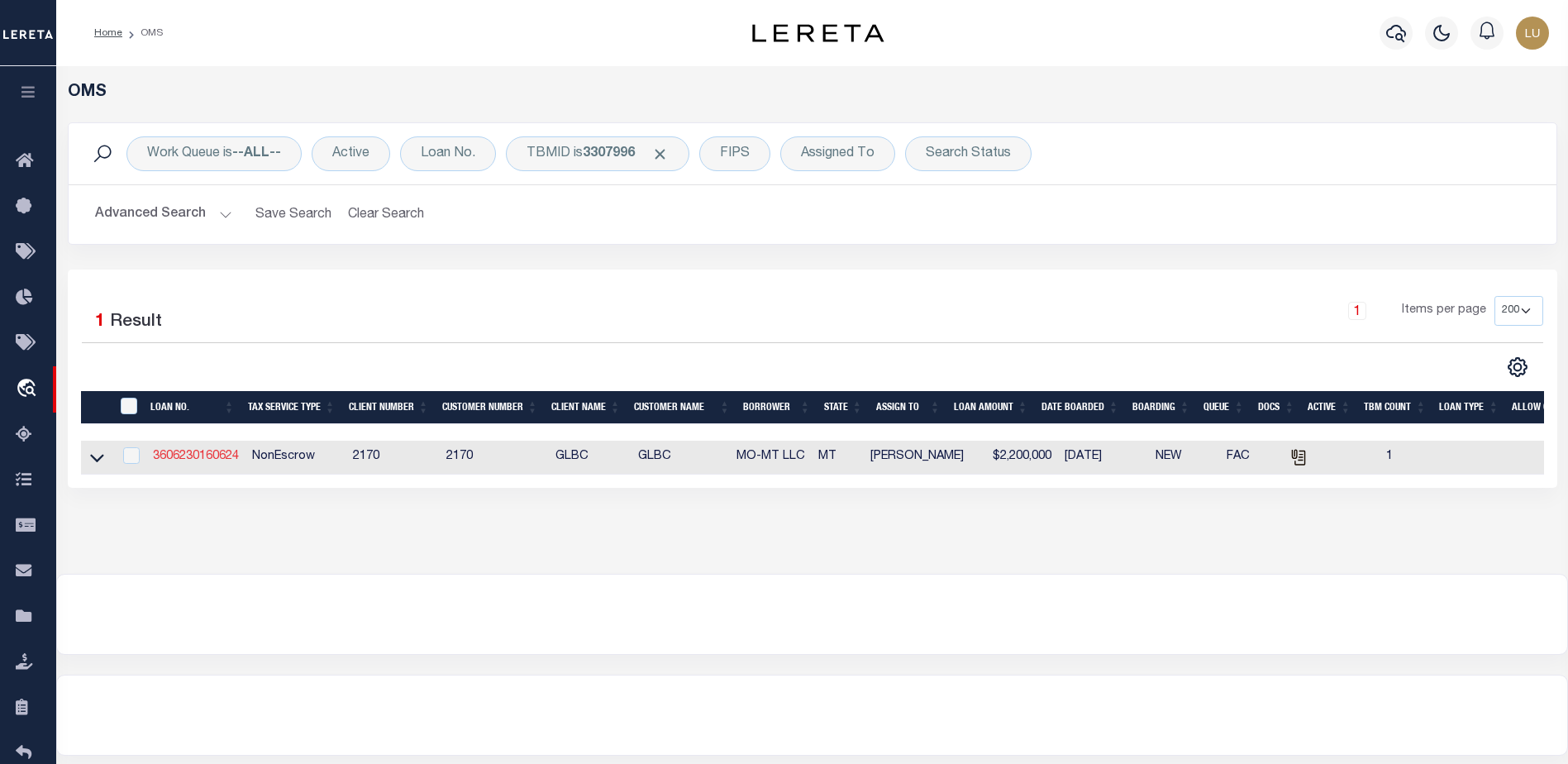
click at [200, 461] on link "3606230160624" at bounding box center [196, 456] width 86 height 11
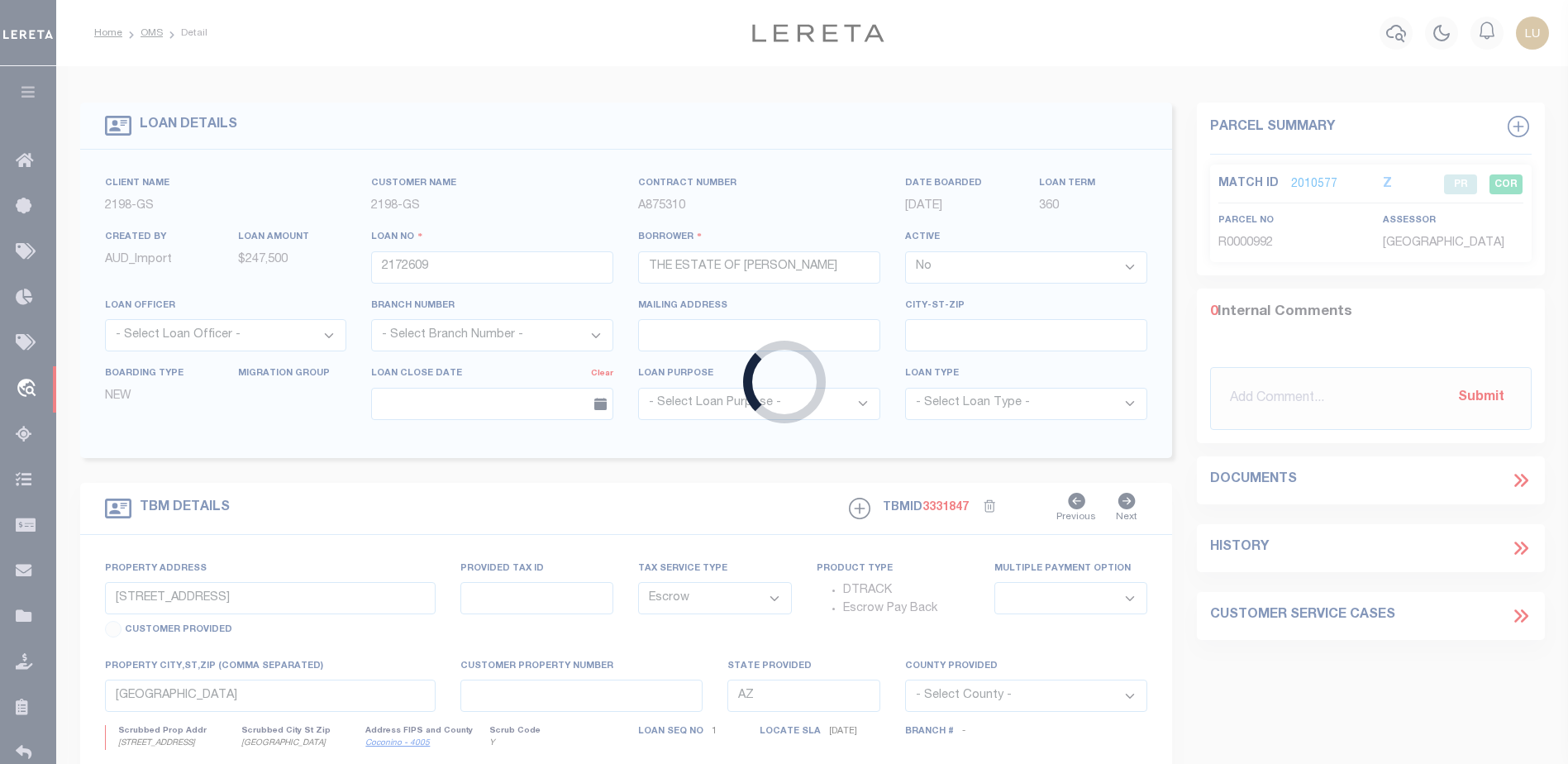
type input "3606230160624"
type input "MO-MT LLC"
select select
type input "19 INTREPID DR"
type input "BOZEMAN MT 59718-3018"
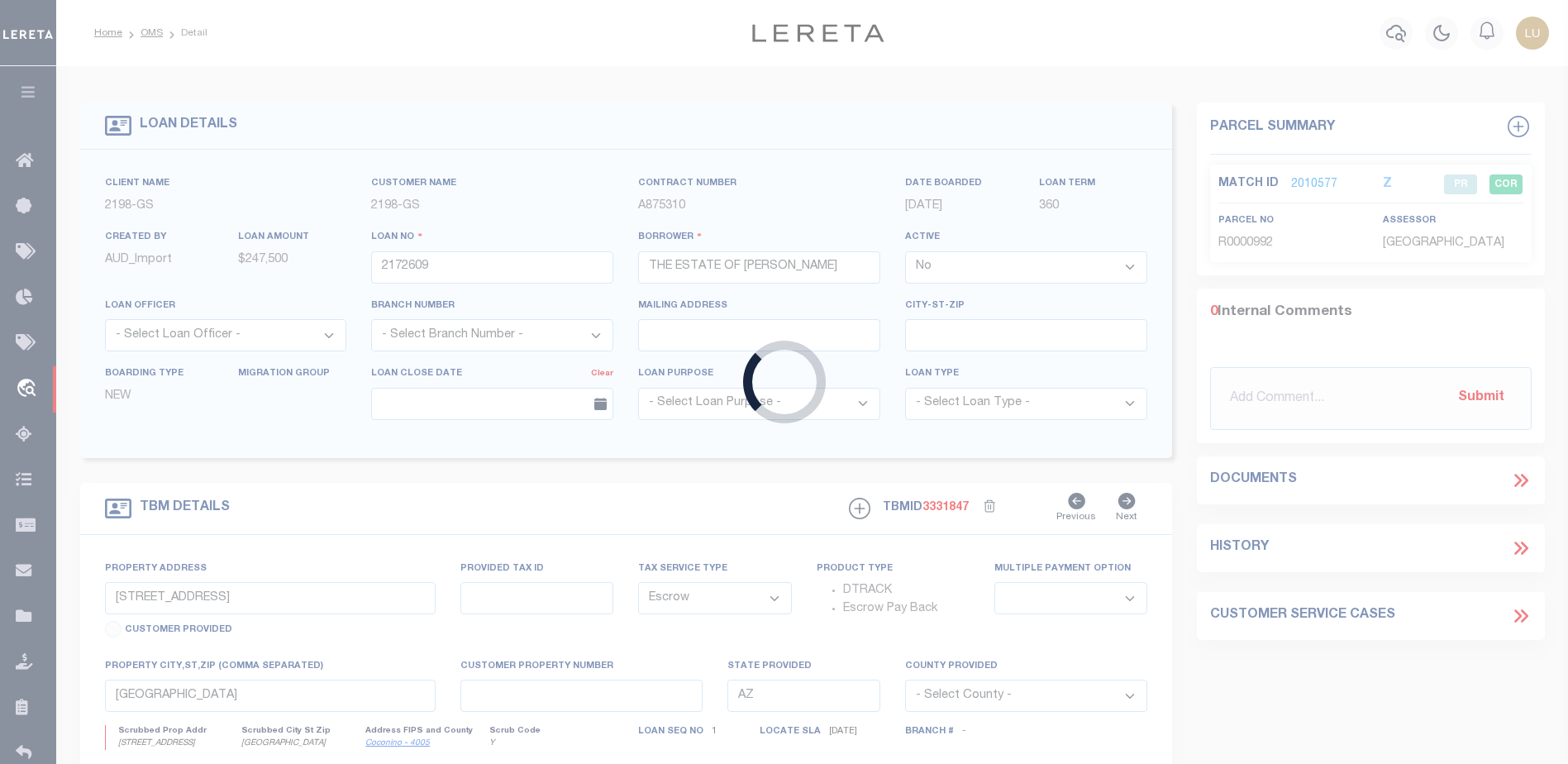
select select "NonEscrow"
select select "4574"
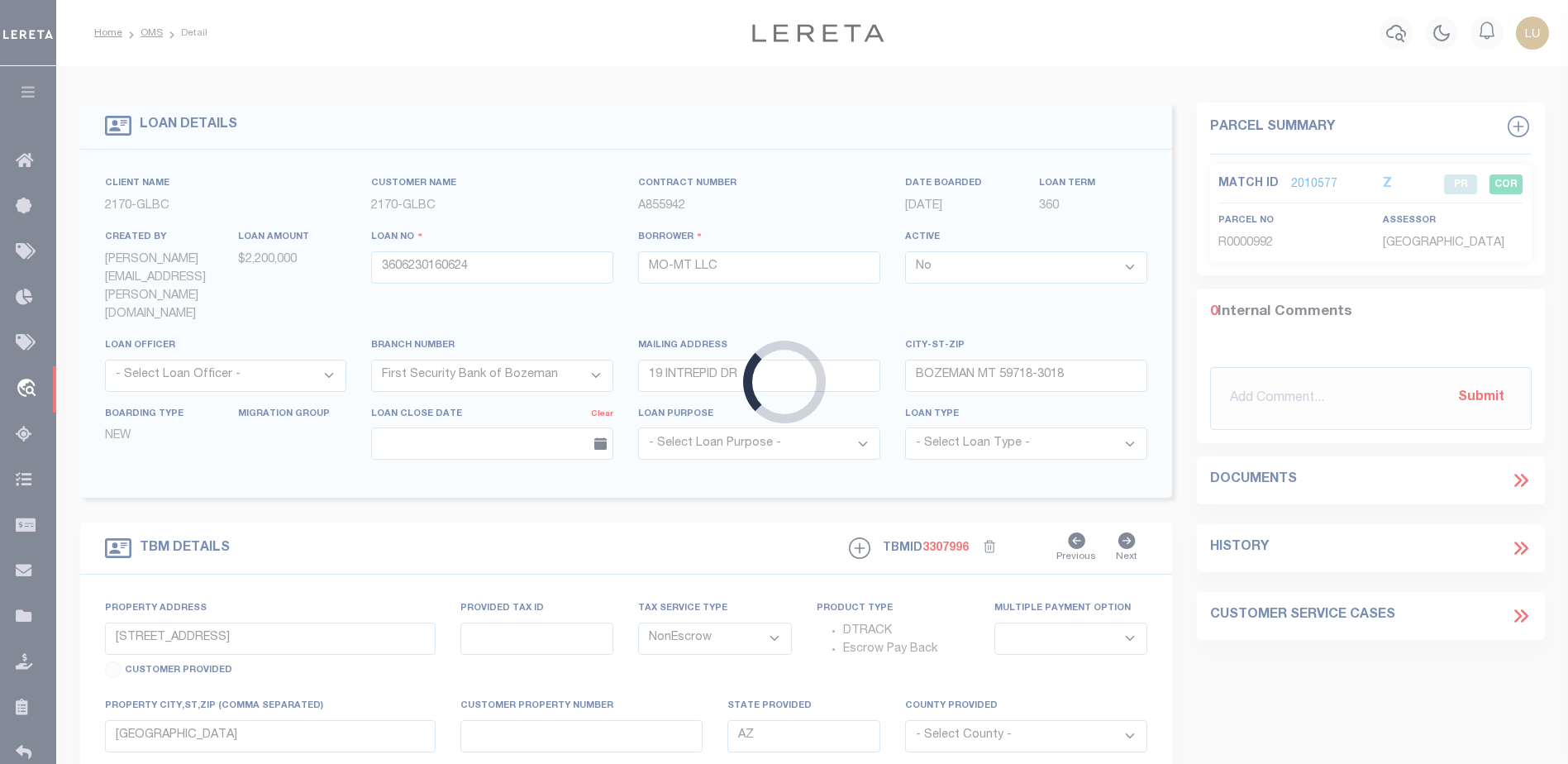
type input "MANHATTAN MEADOWS SUBD PHASES 1 & 2"
type input "0000REE903"
select select
type input "MANHATTAN MT 59741"
type input "MT"
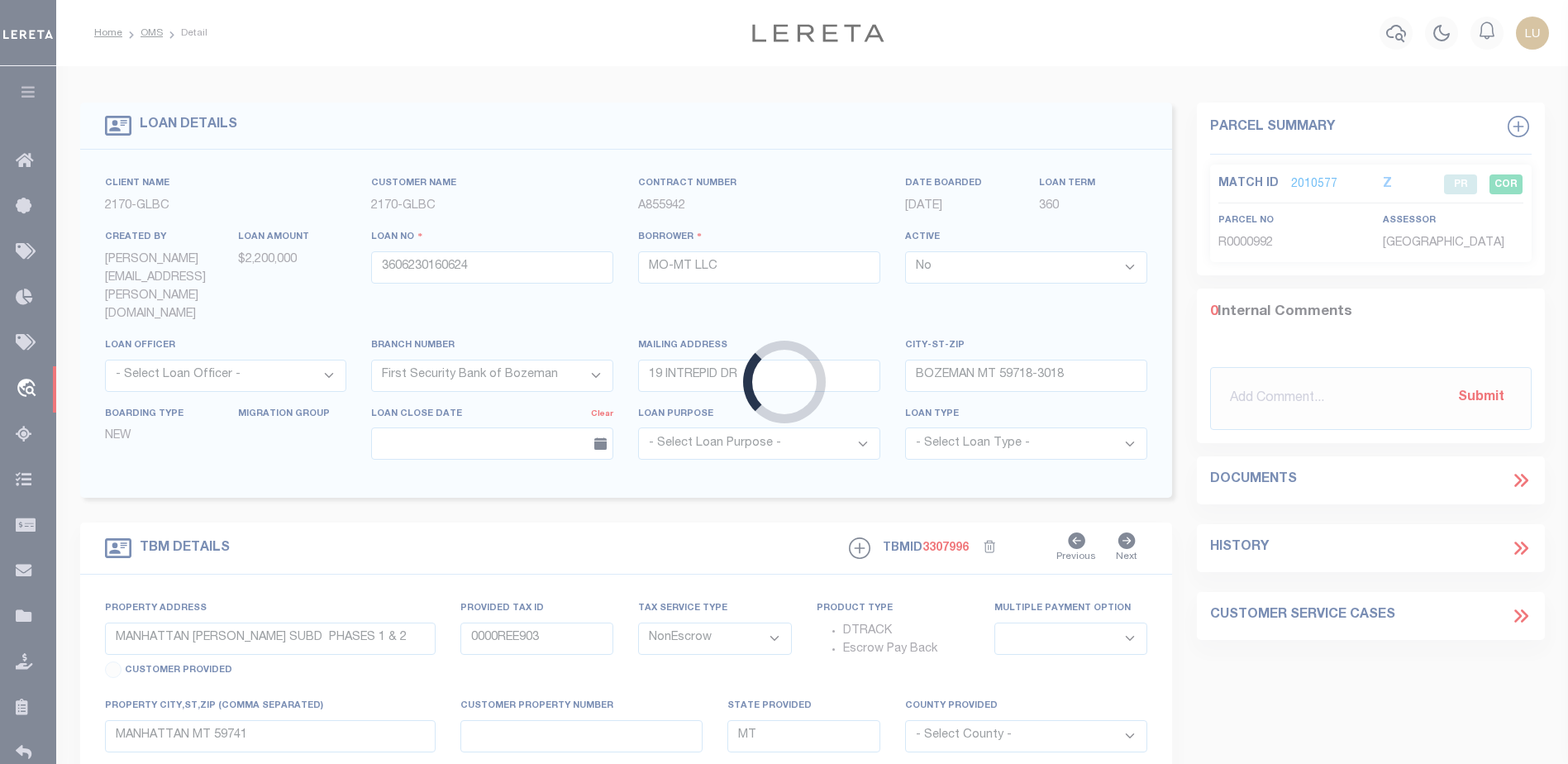
select select
type textarea "S03, T01 N, R03 E, C.O.S. 1495K, PARCEL 2, ACRES 89.59"
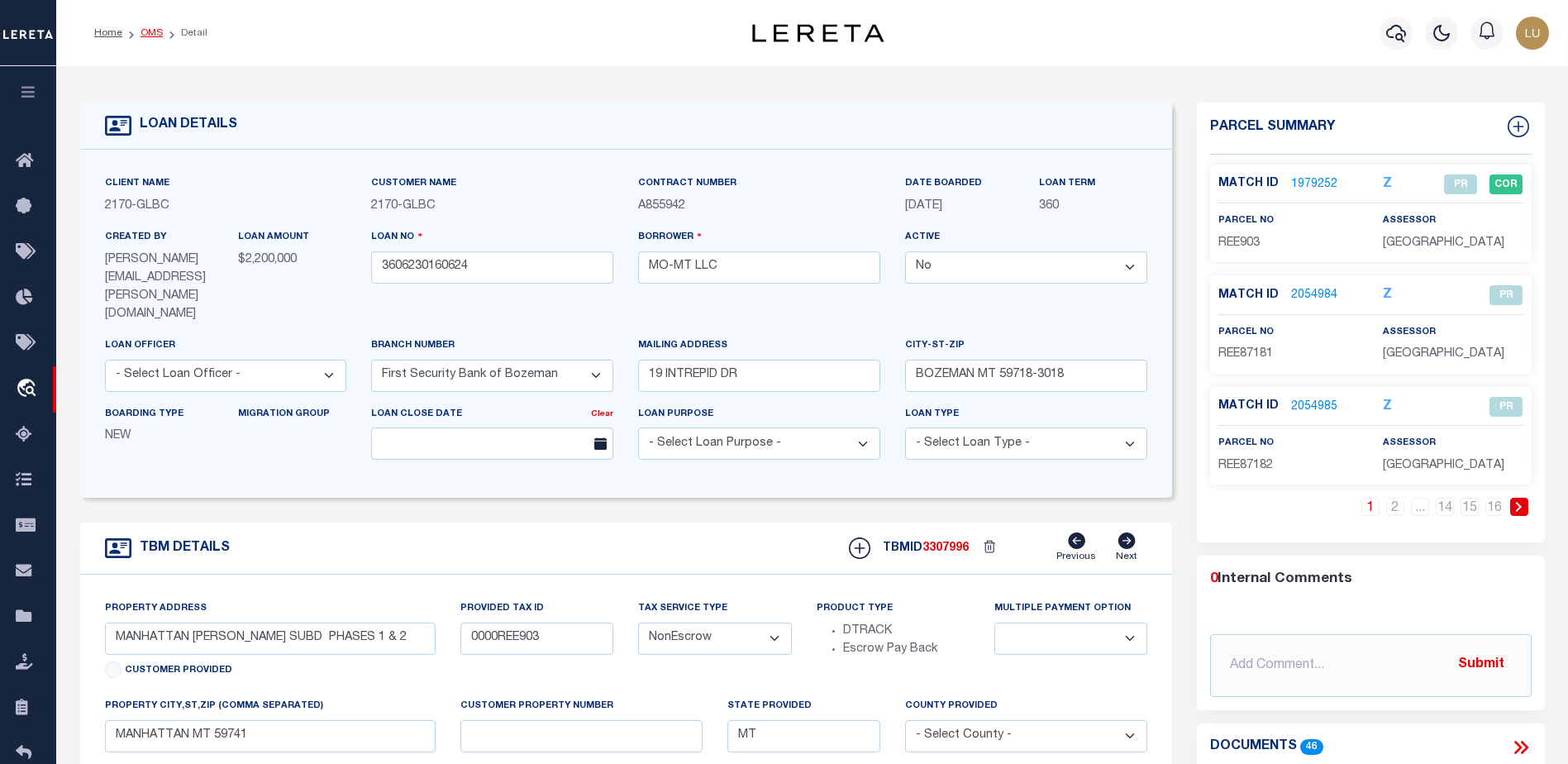
click at [147, 34] on link "OMS" at bounding box center [151, 33] width 22 height 10
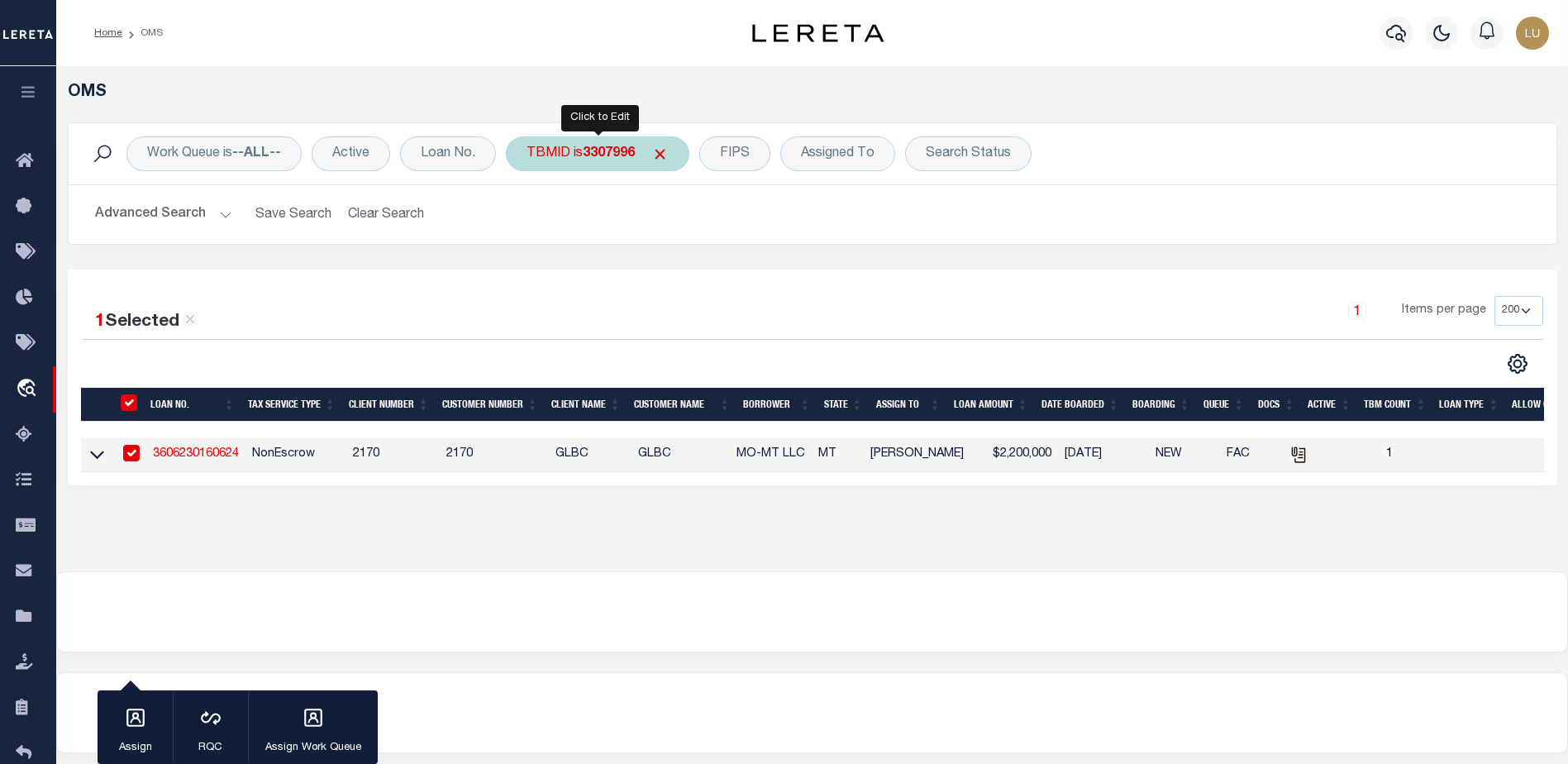
click at [593, 152] on b "3307996" at bounding box center [608, 153] width 52 height 13
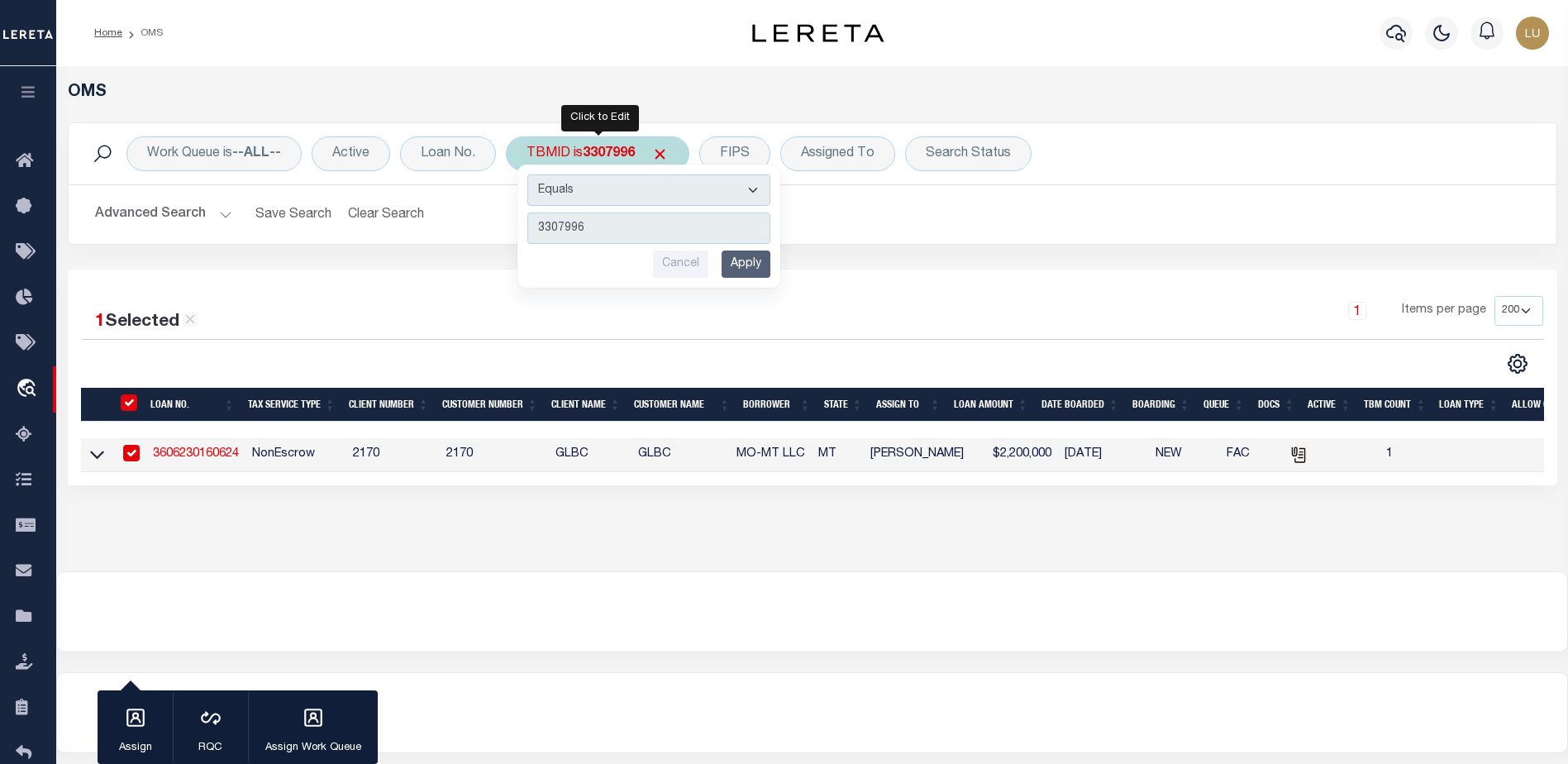
type input "3437354"
click at [760, 262] on input "Apply" at bounding box center [746, 264] width 48 height 27
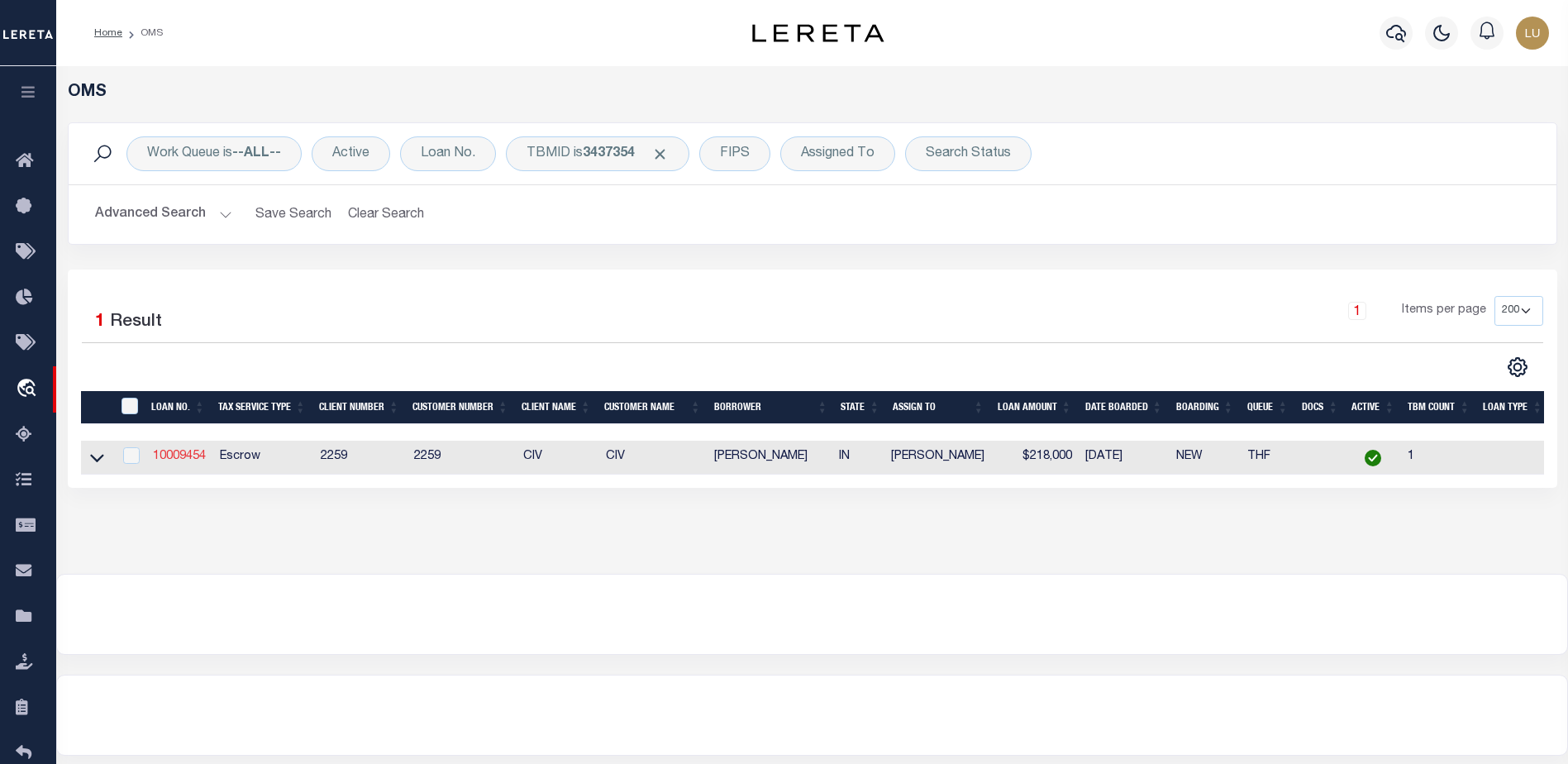
click at [170, 458] on link "10009454" at bounding box center [179, 456] width 53 height 11
type input "10009454"
type input "[PERSON_NAME]"
select select "True"
select select
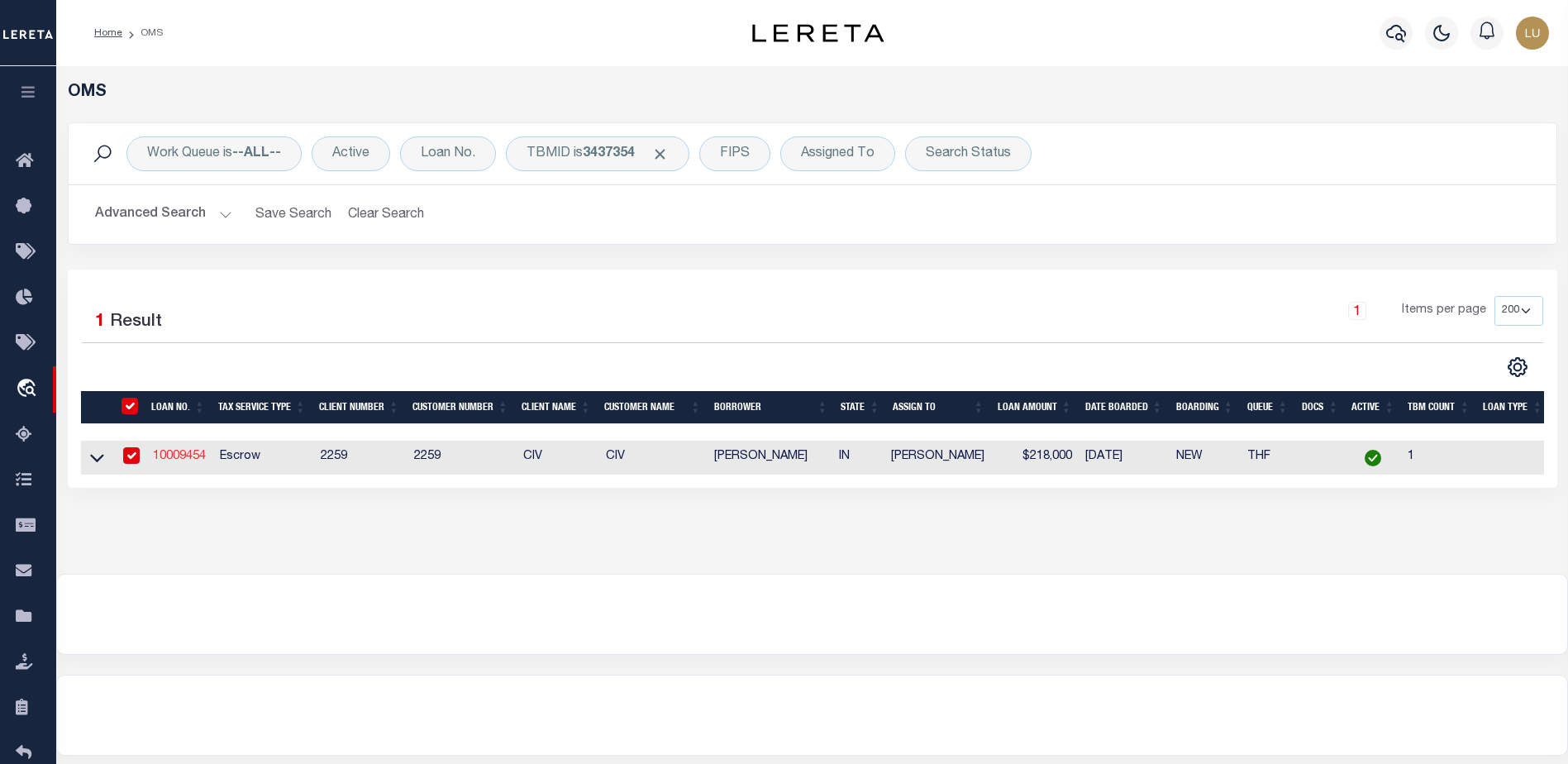
select select
type input "20707 Augusta Dr"
type input "[GEOGRAPHIC_DATA] IN 470250000"
select select "Escrow"
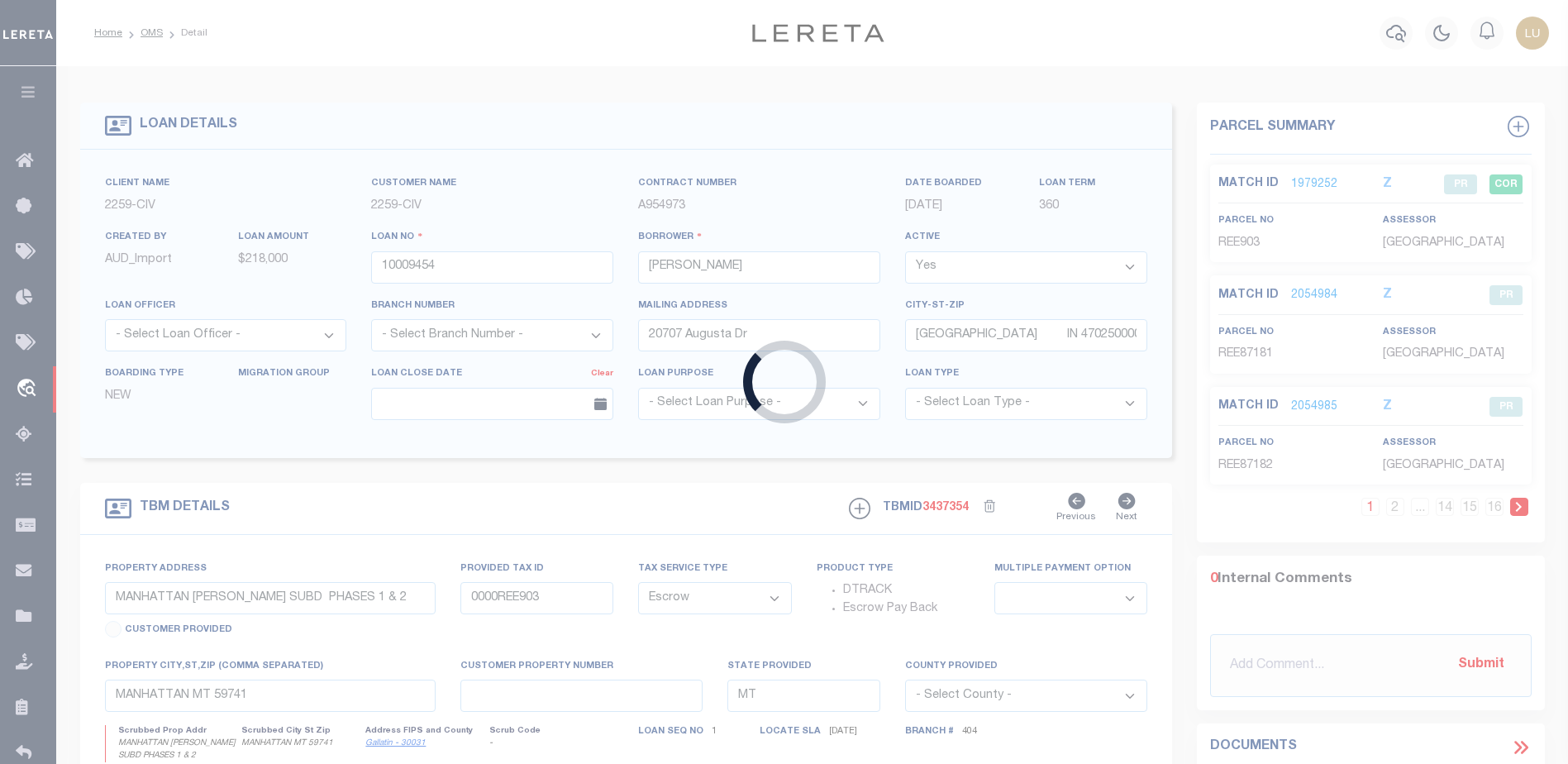
type input "[STREET_ADDRESS]"
select select
type input "[GEOGRAPHIC_DATA] IN 470250000"
type input "R"
type input "IN"
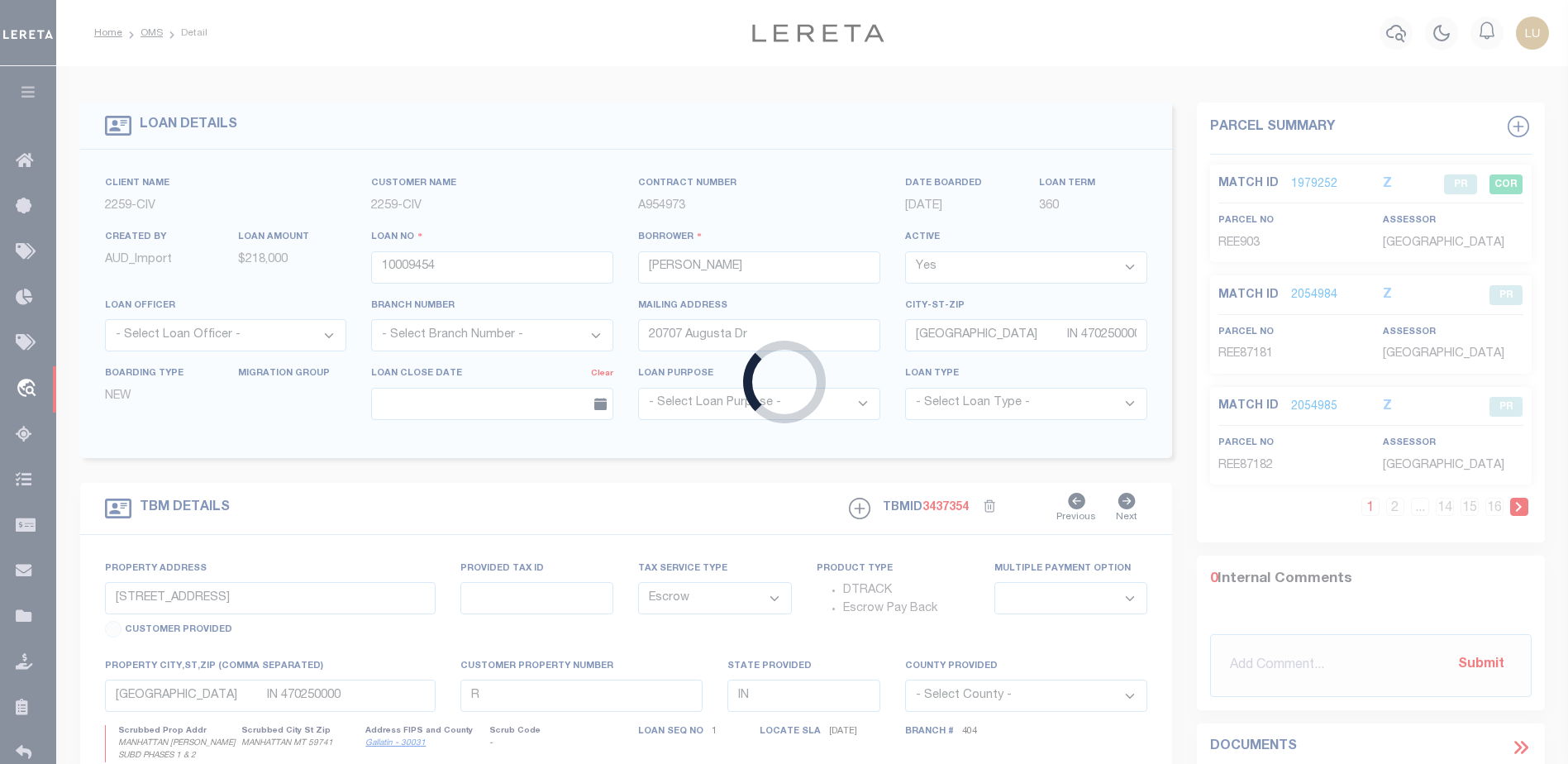
select select
select select "20657"
select select "7642"
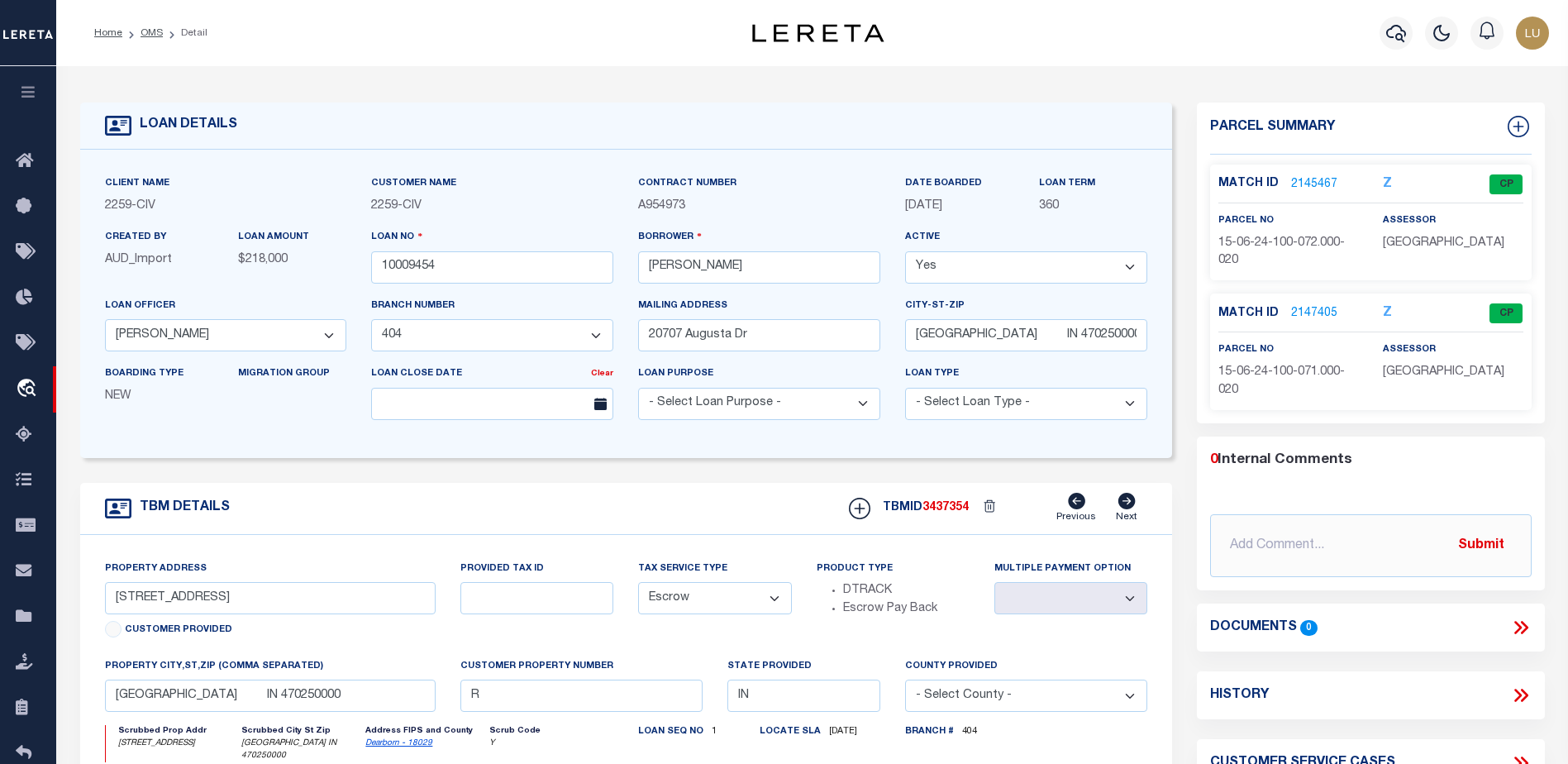
click at [1309, 178] on link "2145467" at bounding box center [1314, 185] width 46 height 18
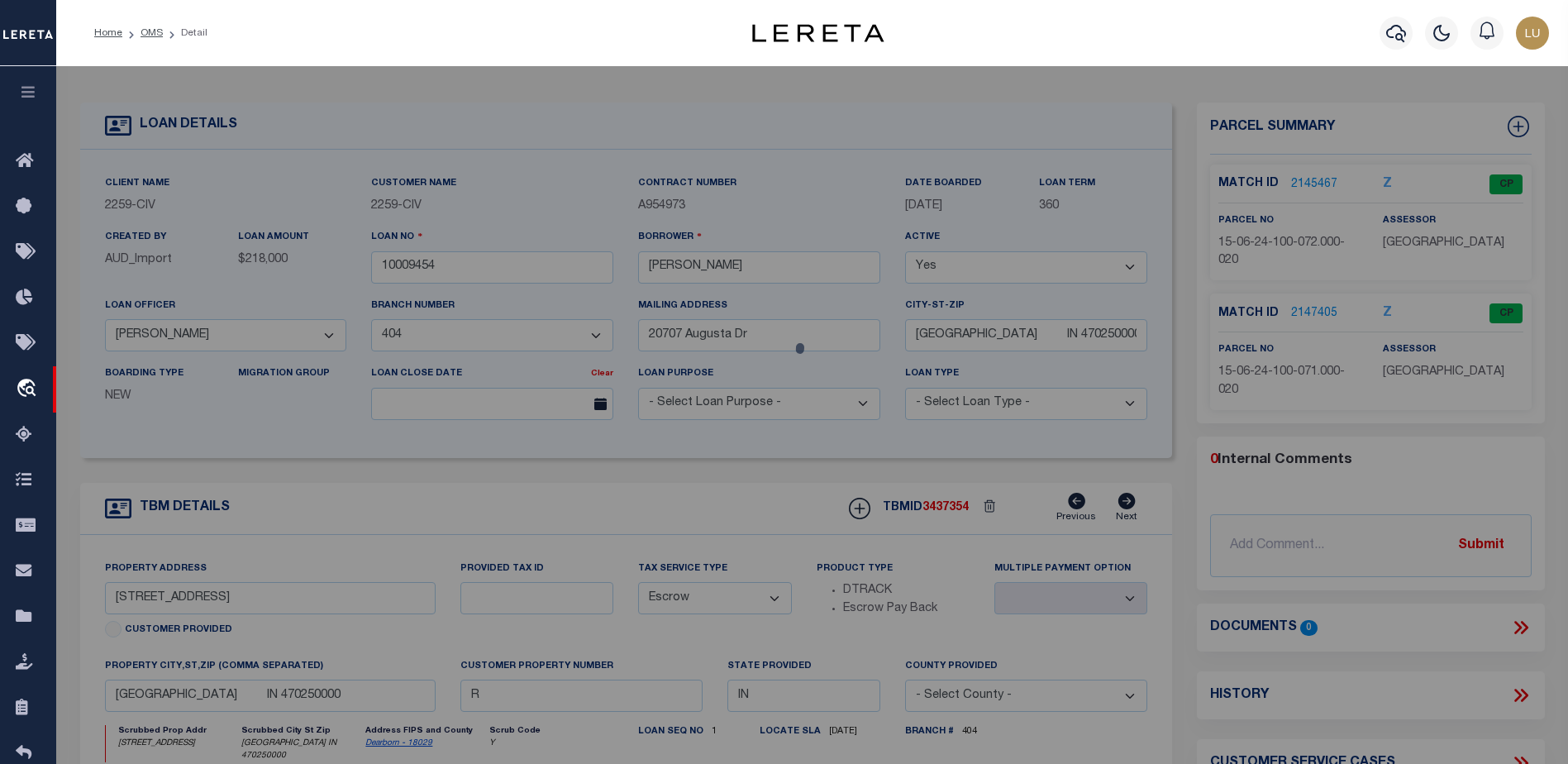
checkbox input "false"
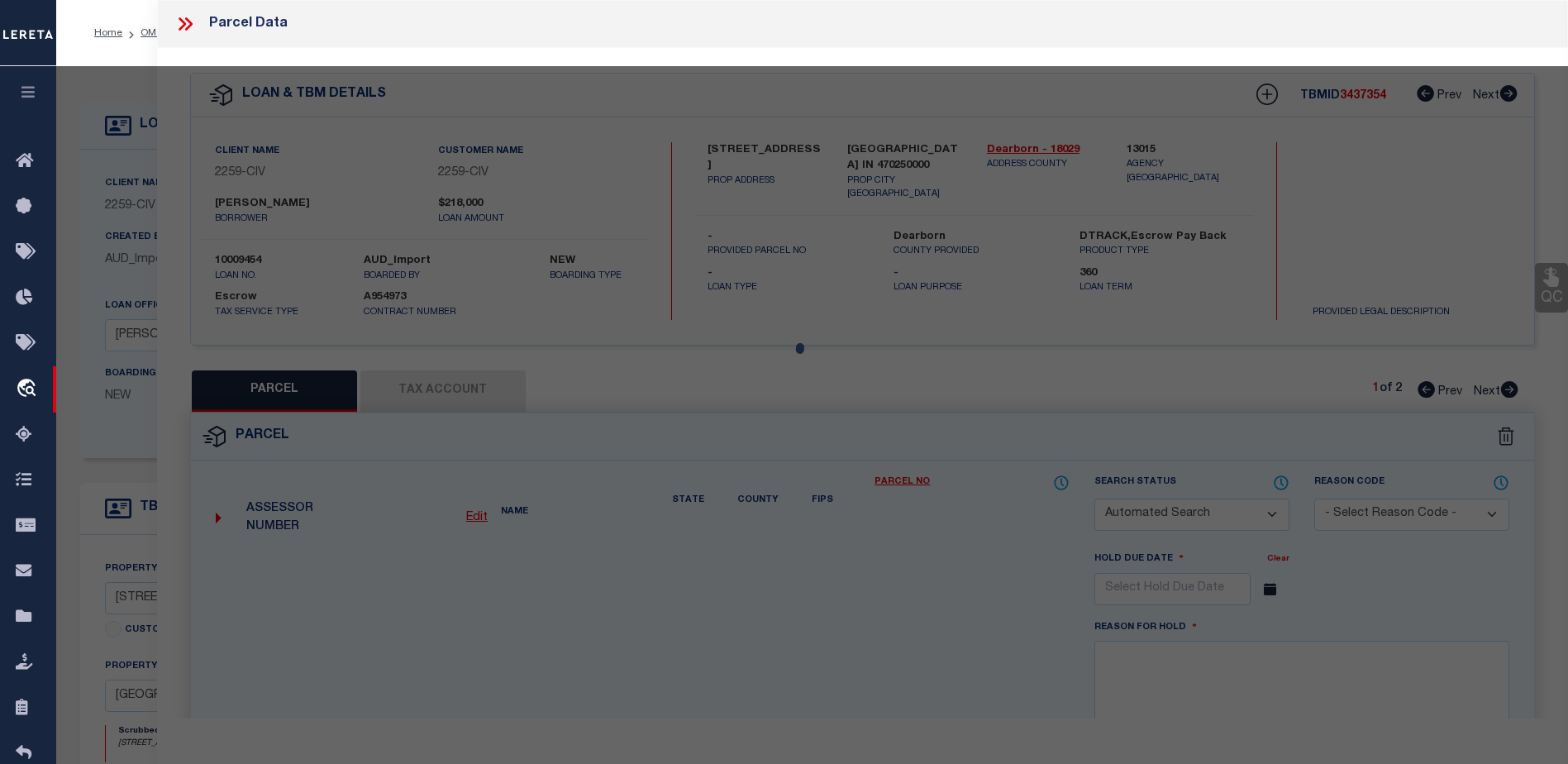
select select "CP"
type input "Oberjohann, Ronald H & Regina E"
select select "AGW"
select select
type input "20707 Augusta Dr"
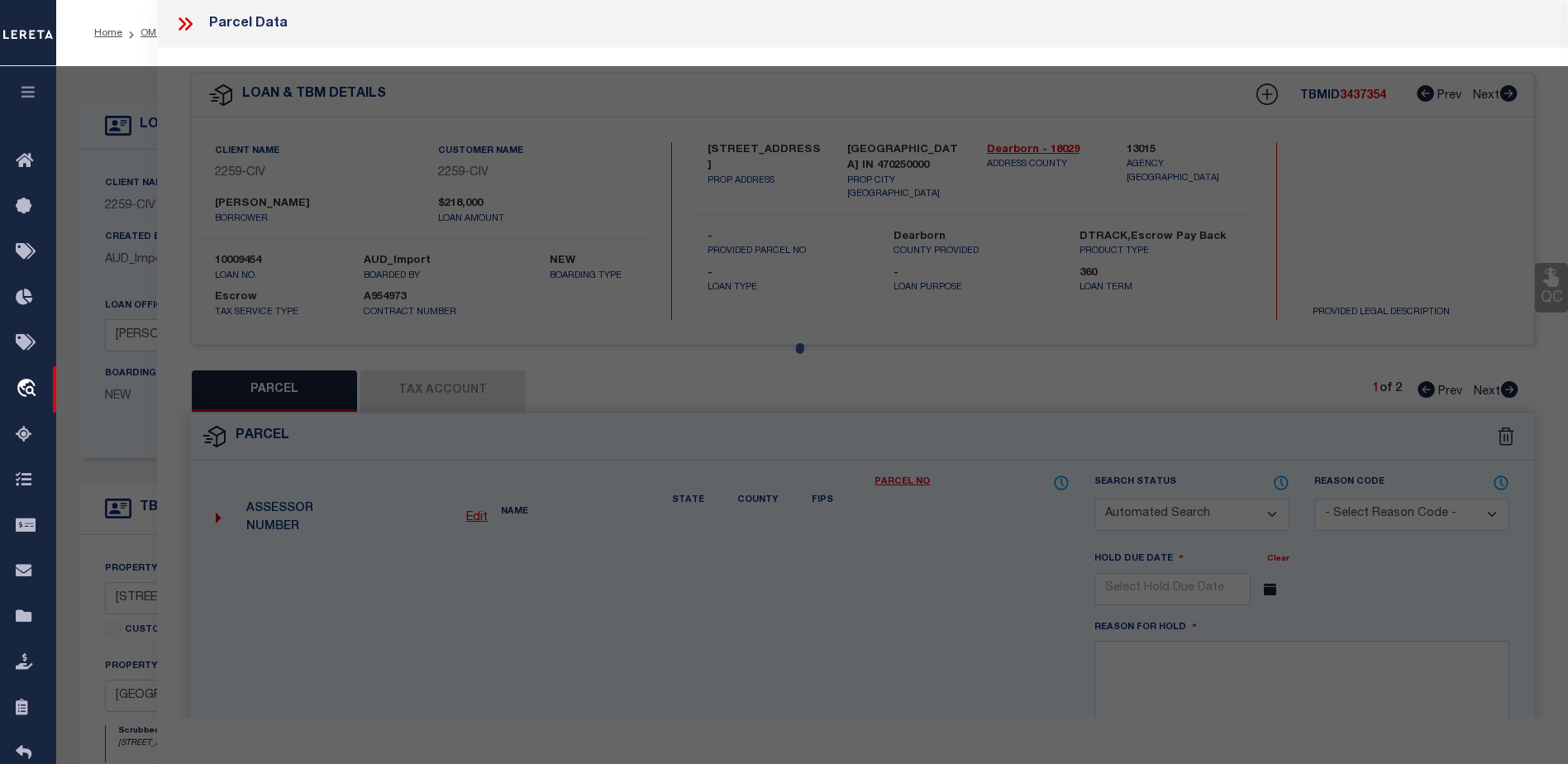
type input "Lawrenceburg, IN, 47025"
type textarea "117-47 VILLAGES OF [GEOGRAPHIC_DATA] 47 24-6-1 .1650A SEC I PLAT [DATE]"
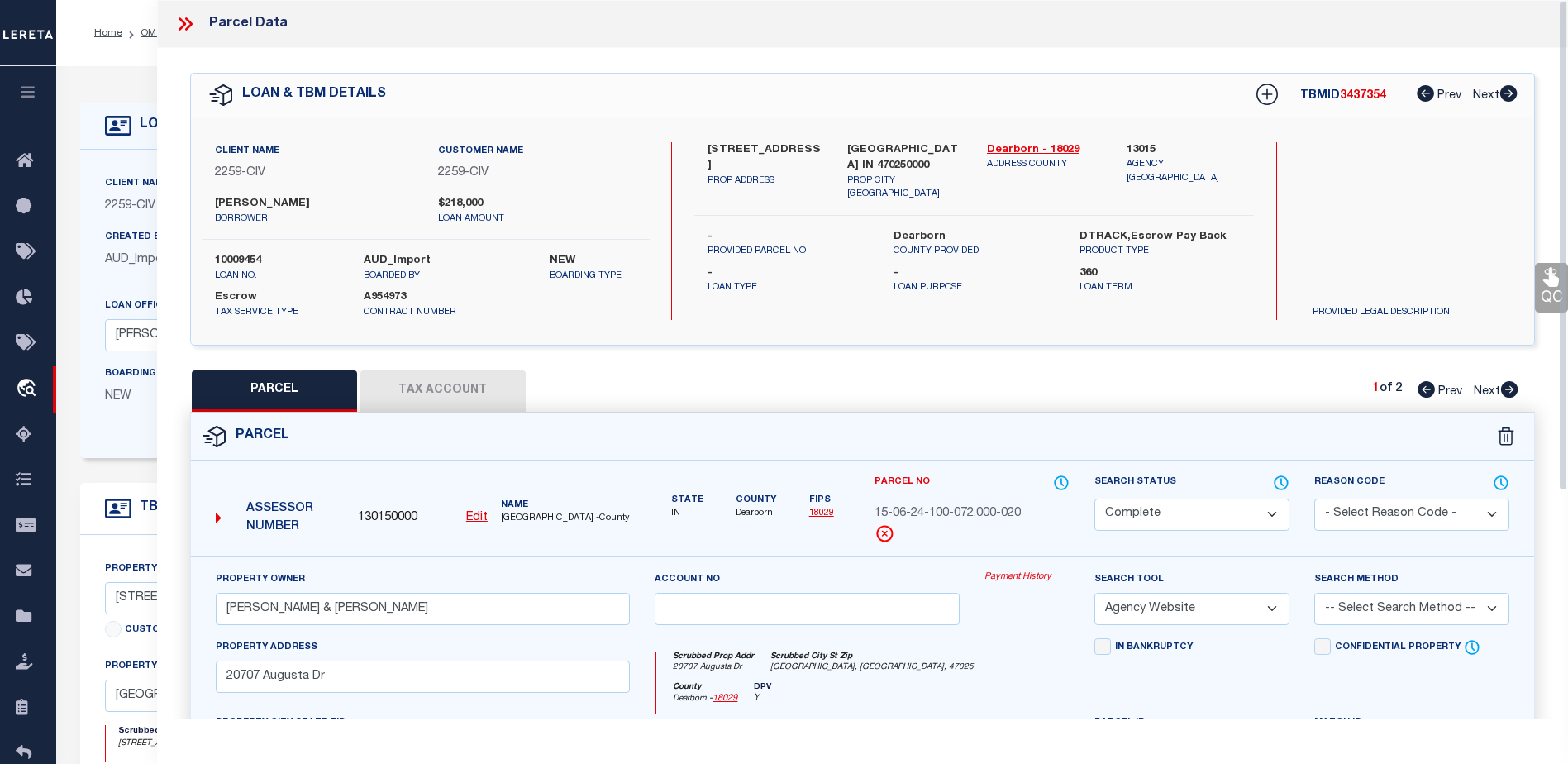
click at [1010, 576] on link "Payment History" at bounding box center [1027, 577] width 85 height 14
